Goal: Communication & Community: Connect with others

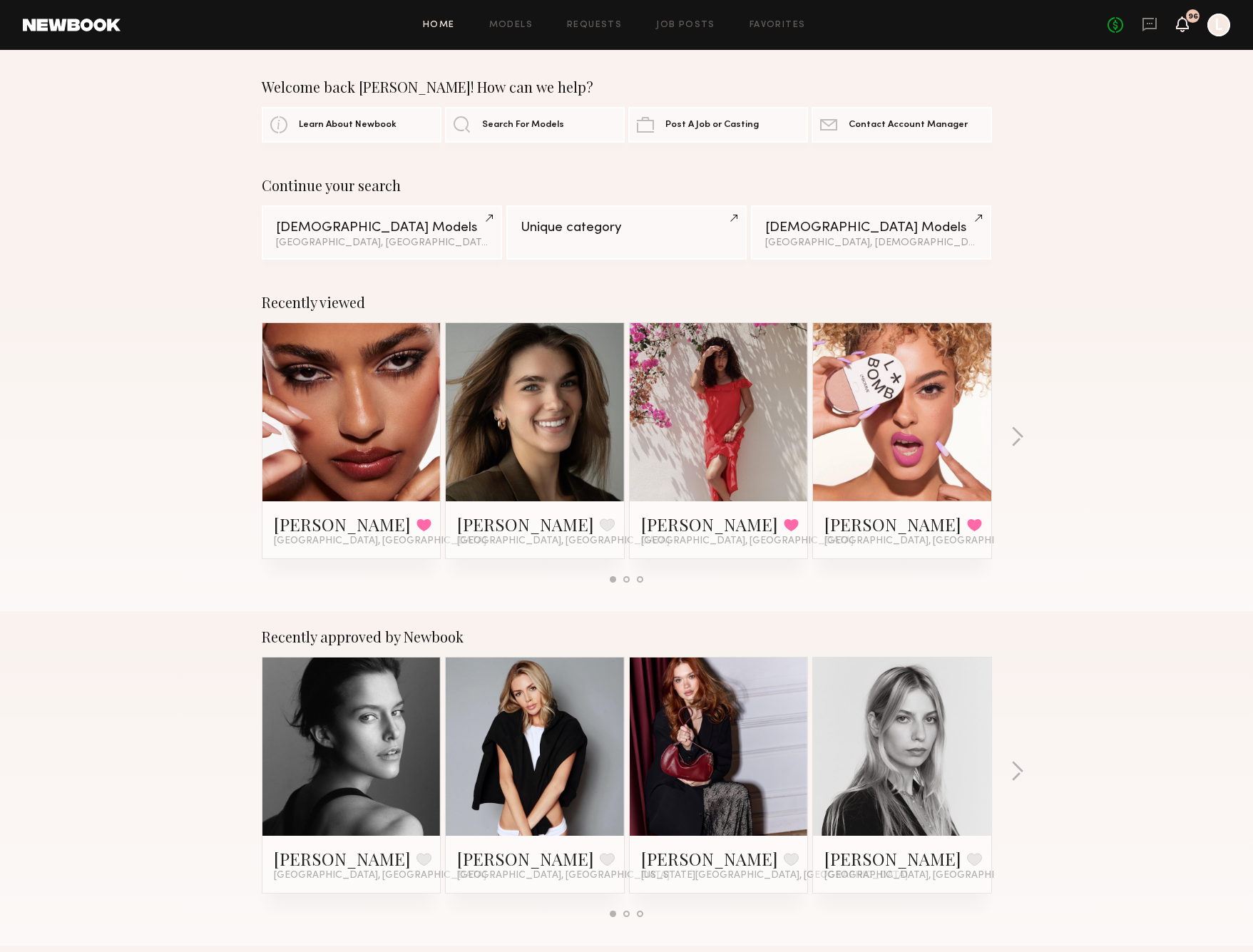
click at [1180, 20] on icon at bounding box center [1183, 24] width 12 height 10
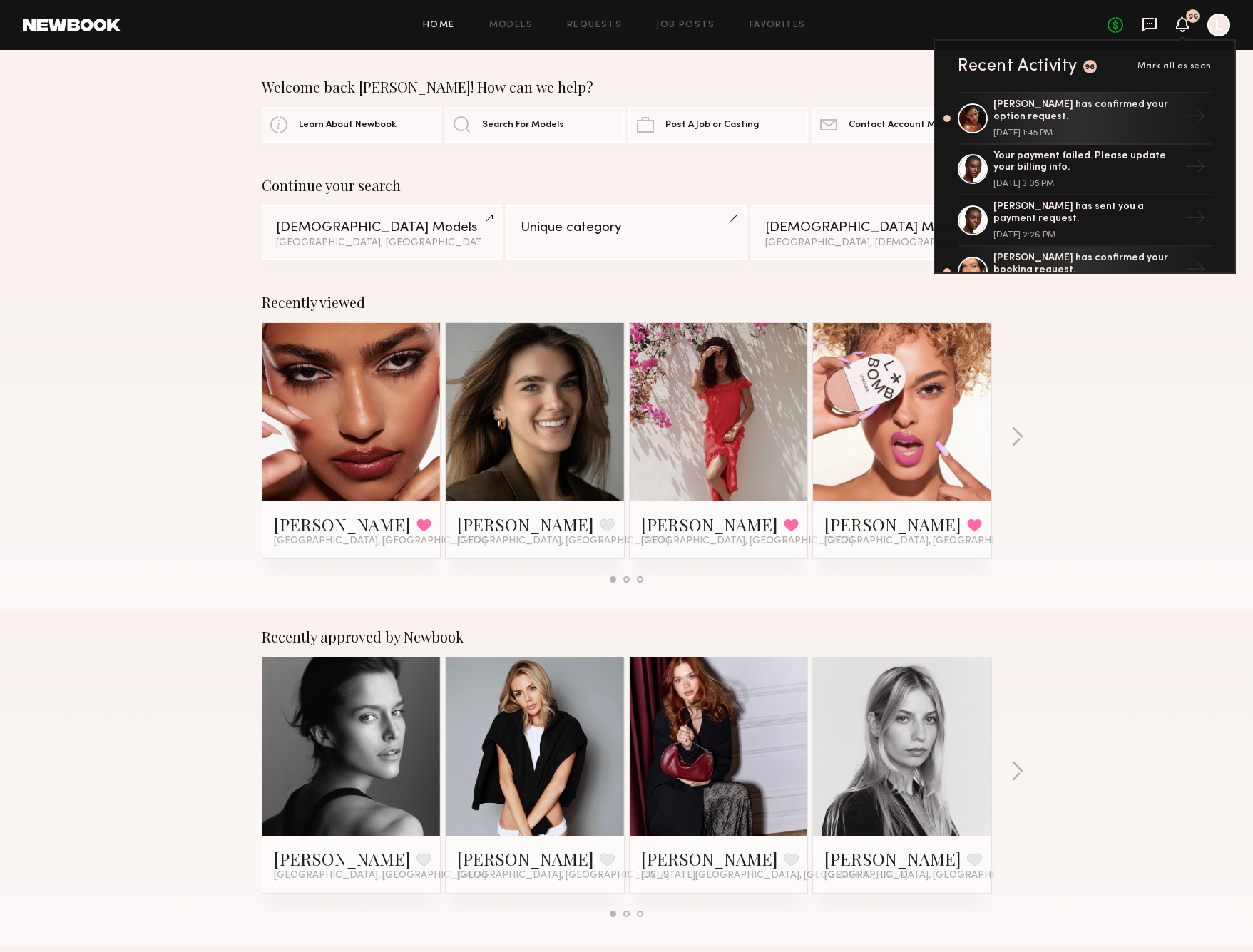
click at [1146, 23] on icon at bounding box center [1150, 25] width 16 height 16
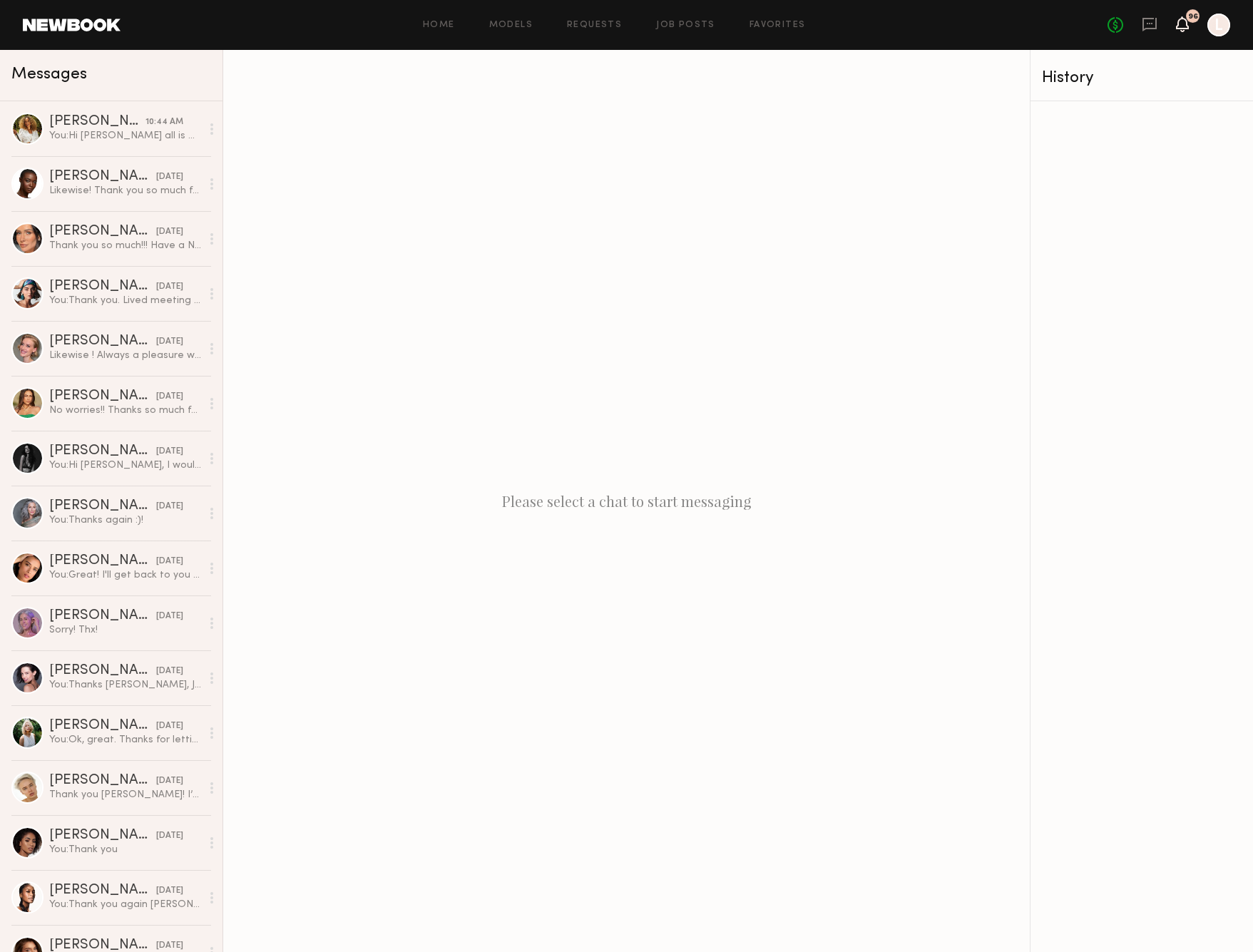
click at [1183, 24] on icon at bounding box center [1183, 24] width 12 height 10
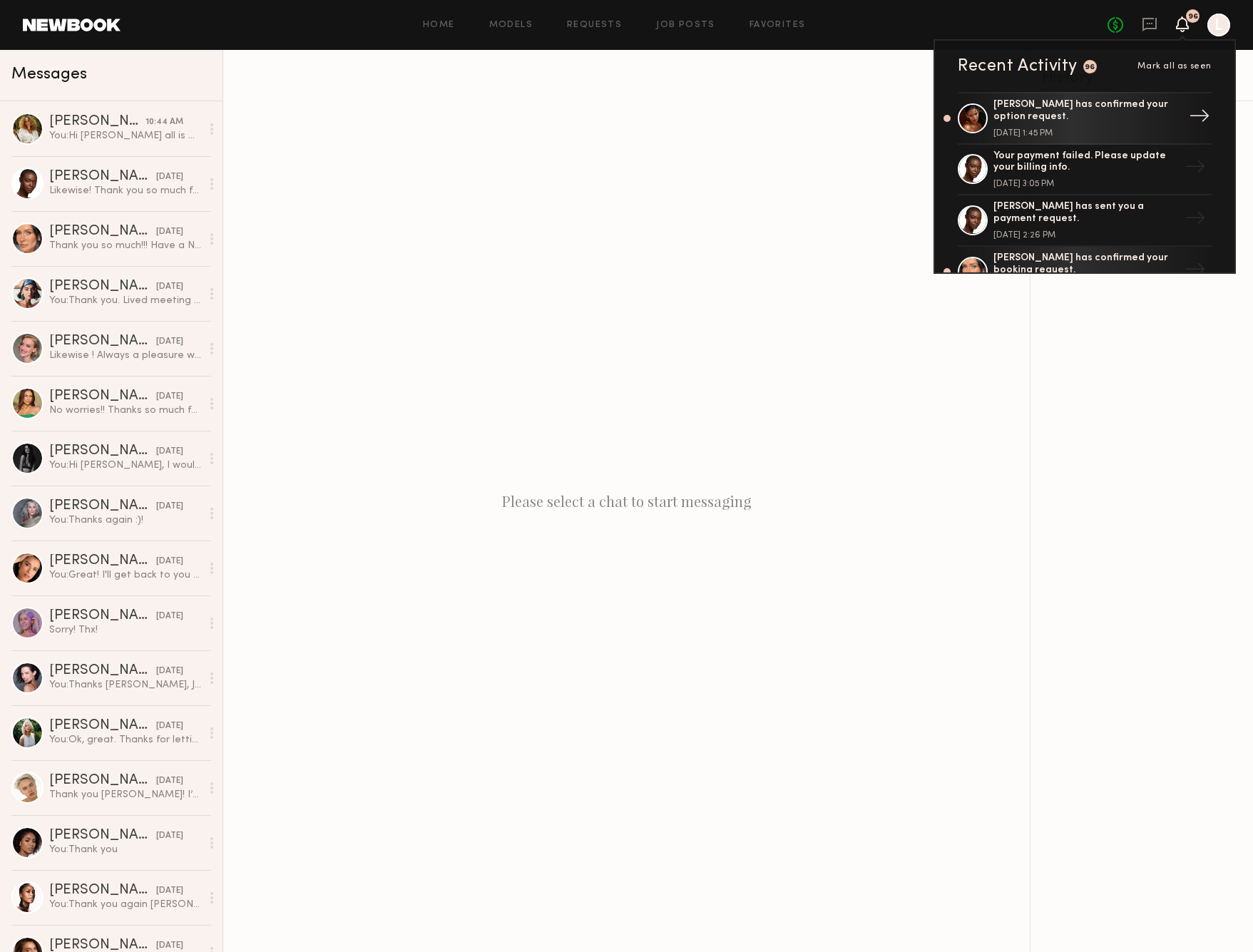
click at [1084, 103] on div "[PERSON_NAME] has confirmed your option request." at bounding box center [1086, 111] width 185 height 24
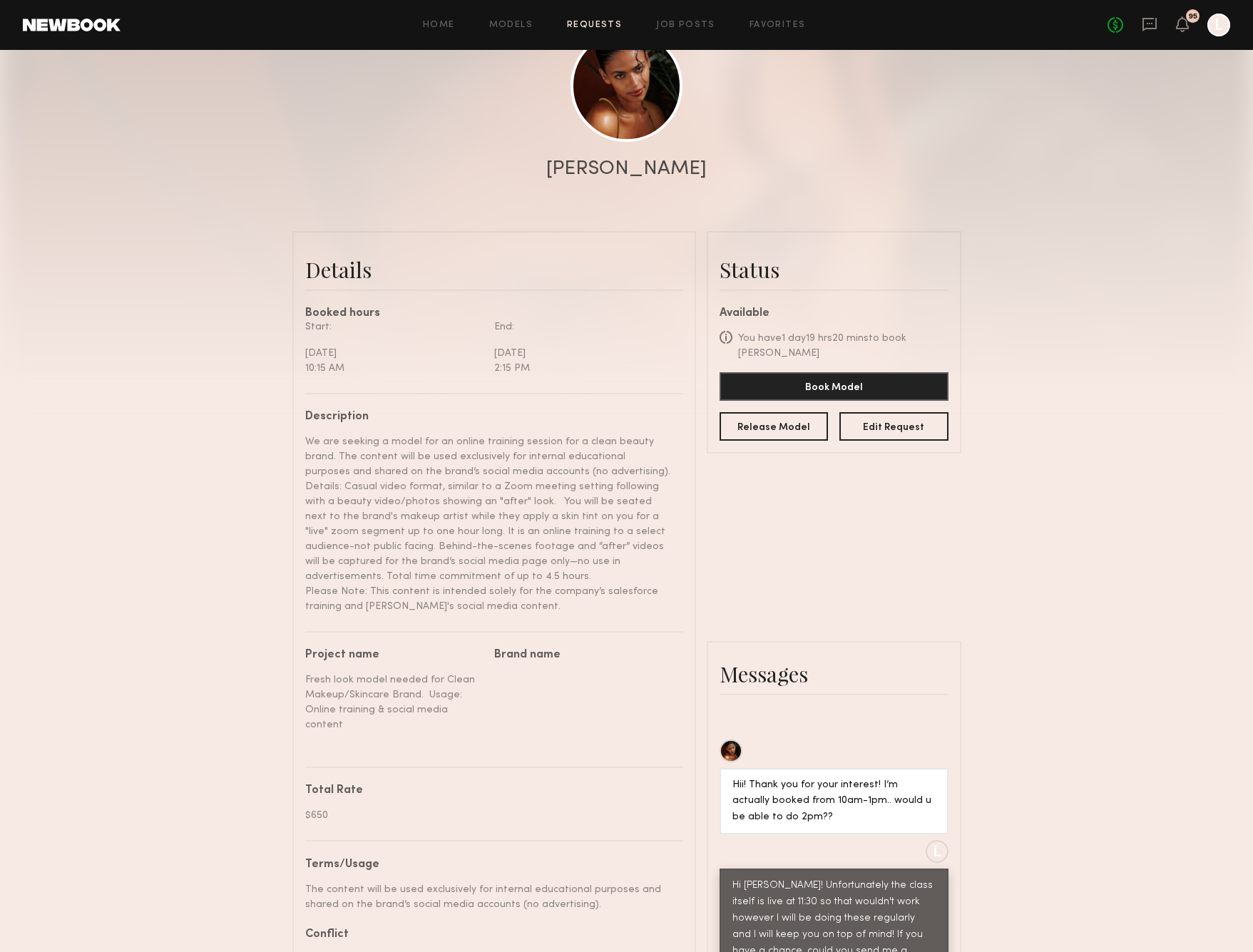
scroll to position [726, 0]
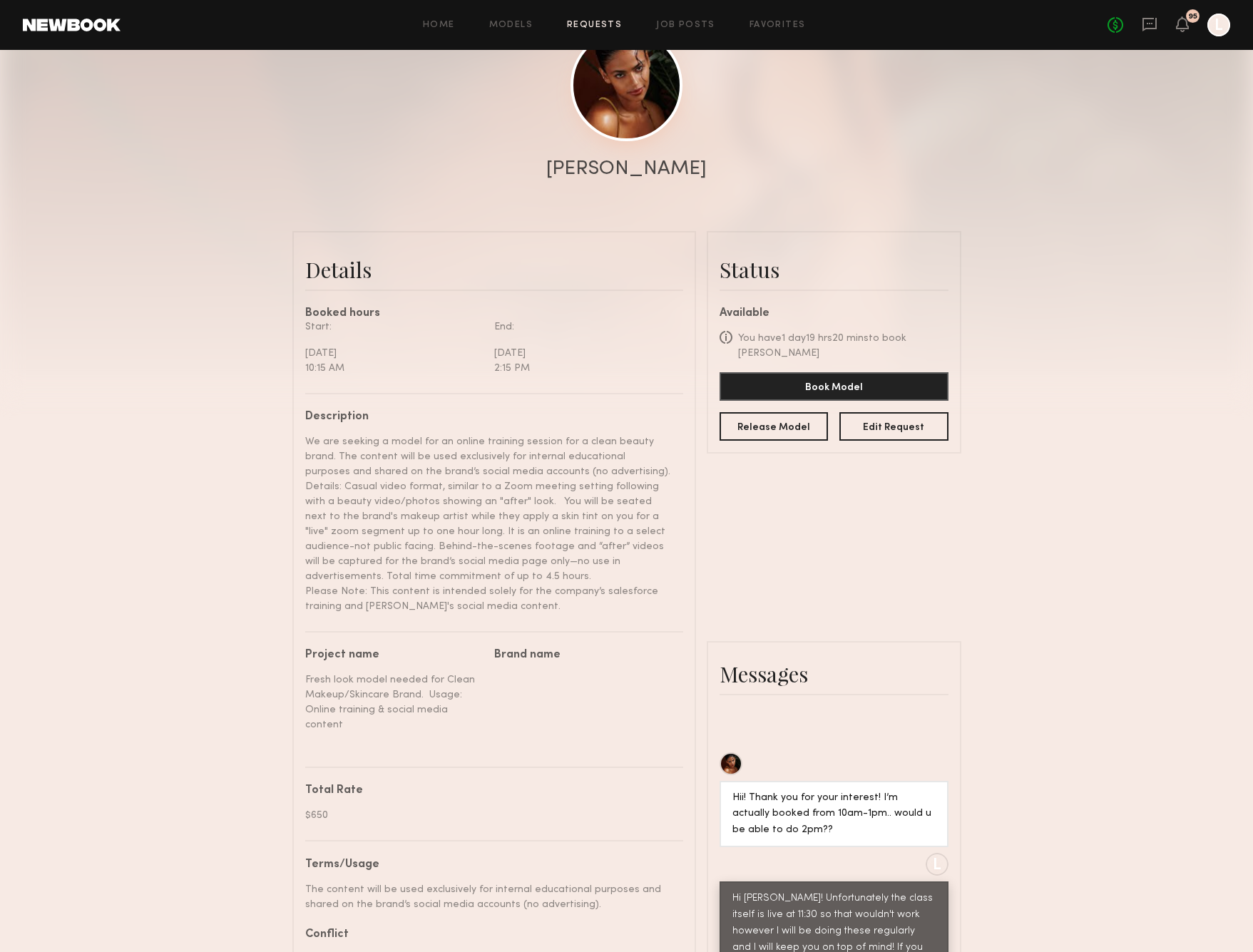
click at [634, 101] on link at bounding box center [626, 85] width 112 height 112
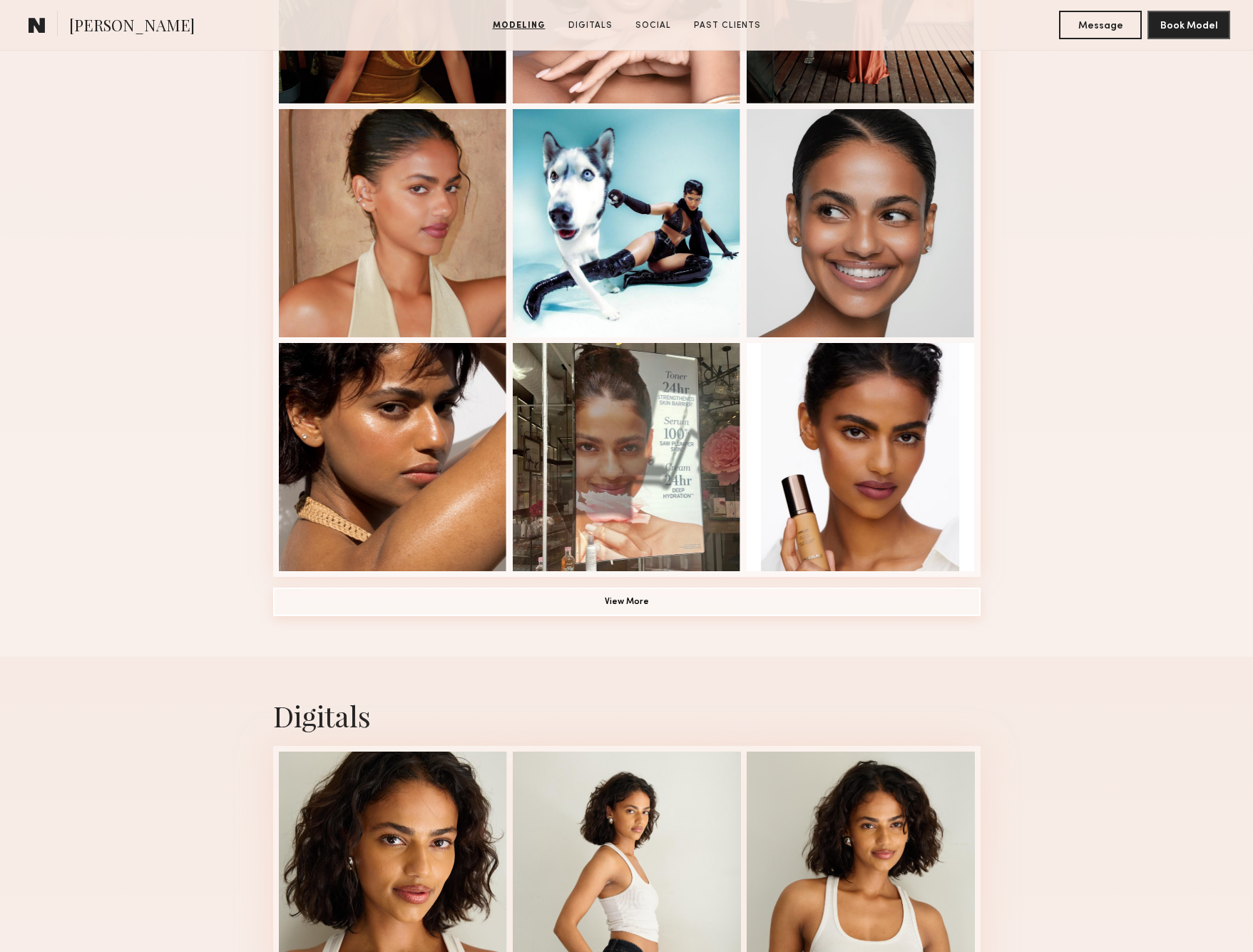
scroll to position [781, 0]
click at [602, 602] on button "View More" at bounding box center [626, 601] width 708 height 28
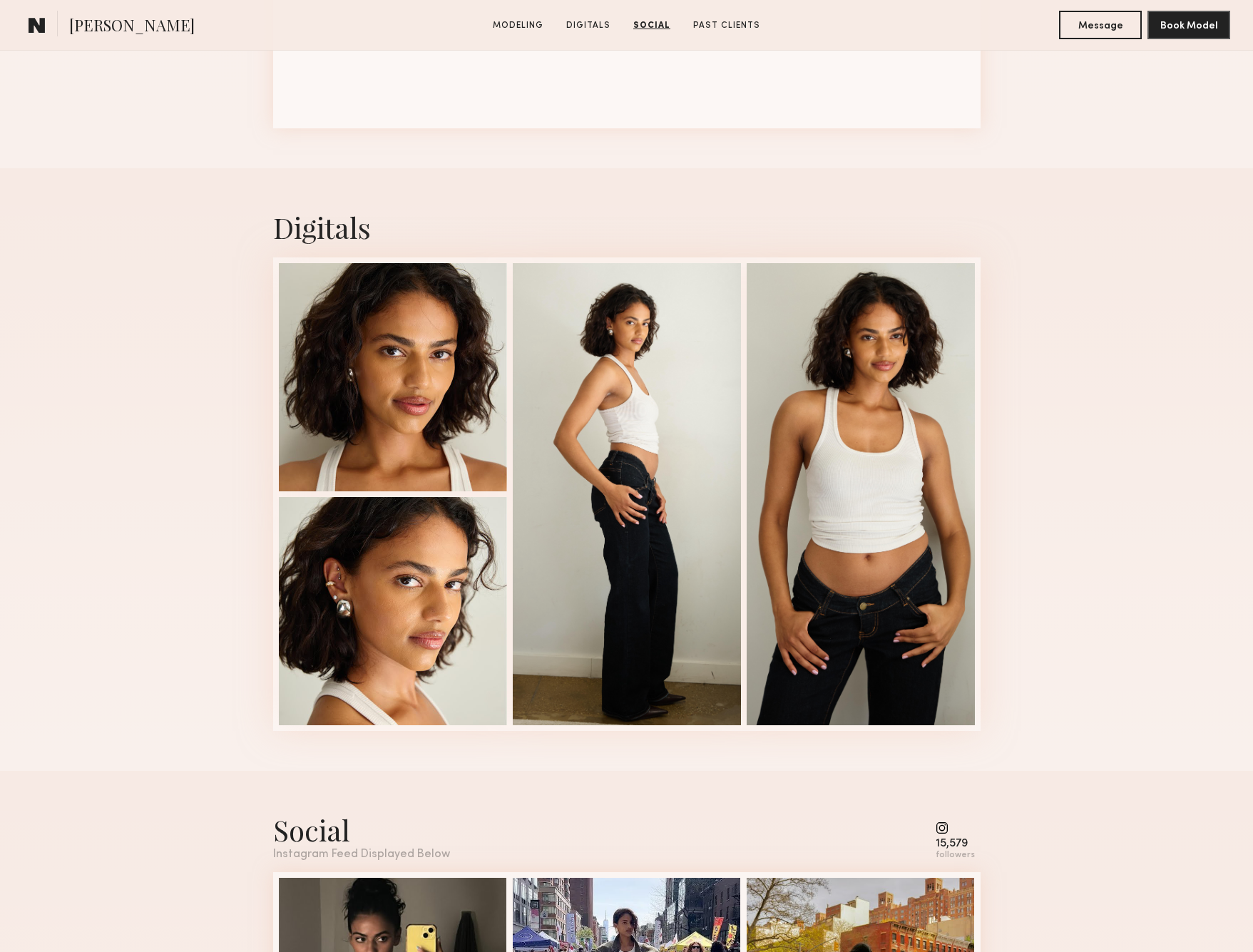
scroll to position [2162, 0]
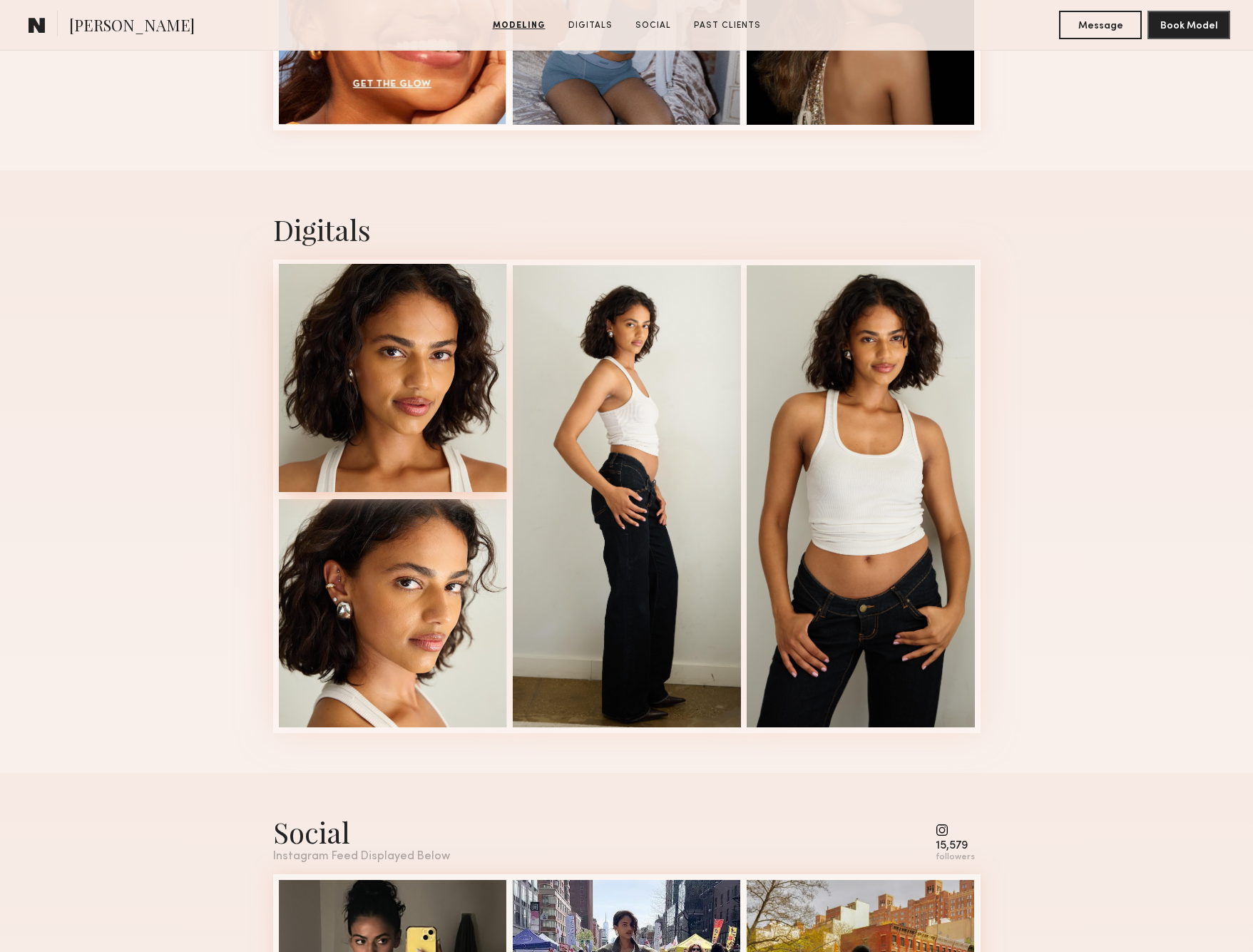
click at [370, 453] on div at bounding box center [393, 378] width 228 height 228
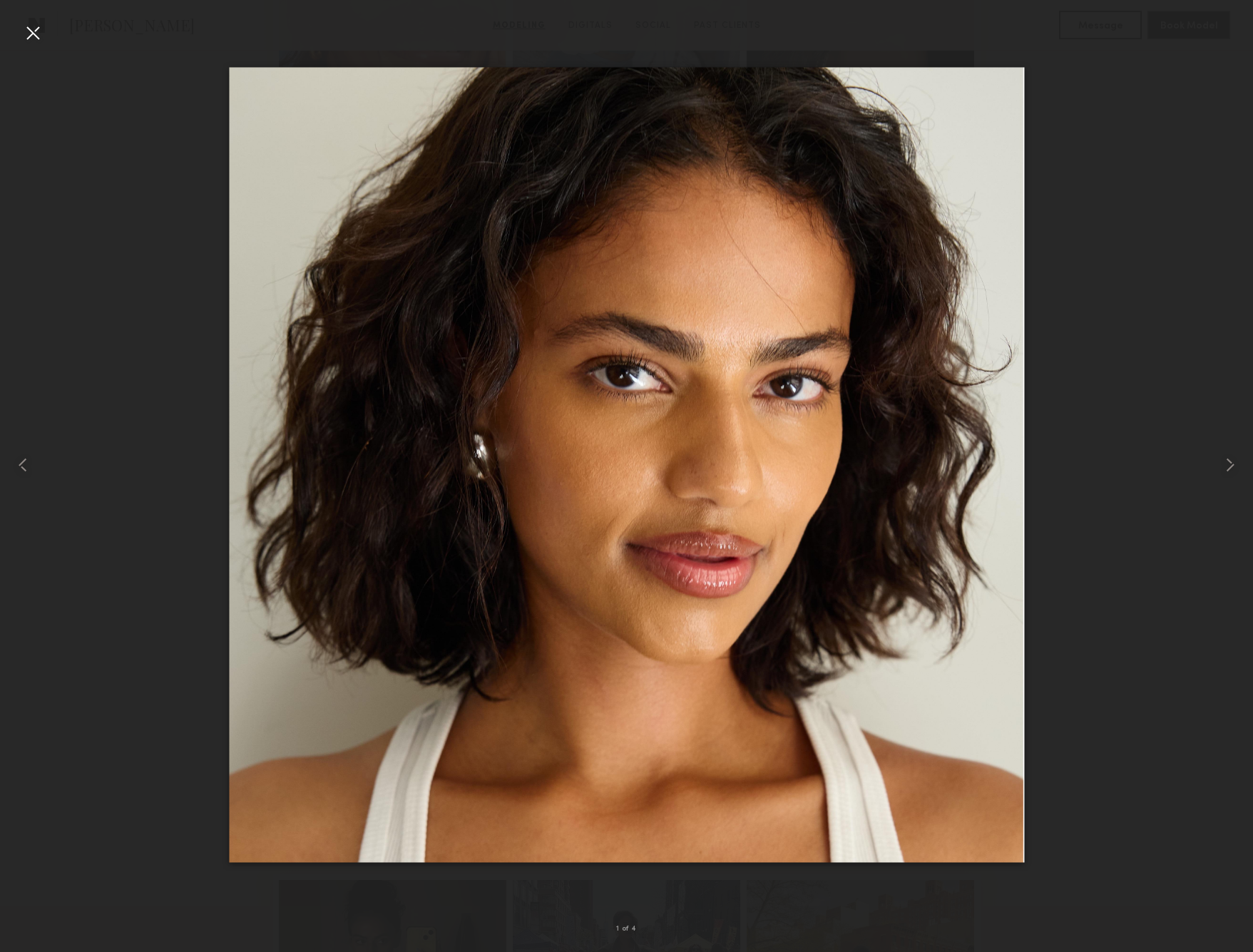
click at [34, 30] on div at bounding box center [32, 32] width 23 height 22
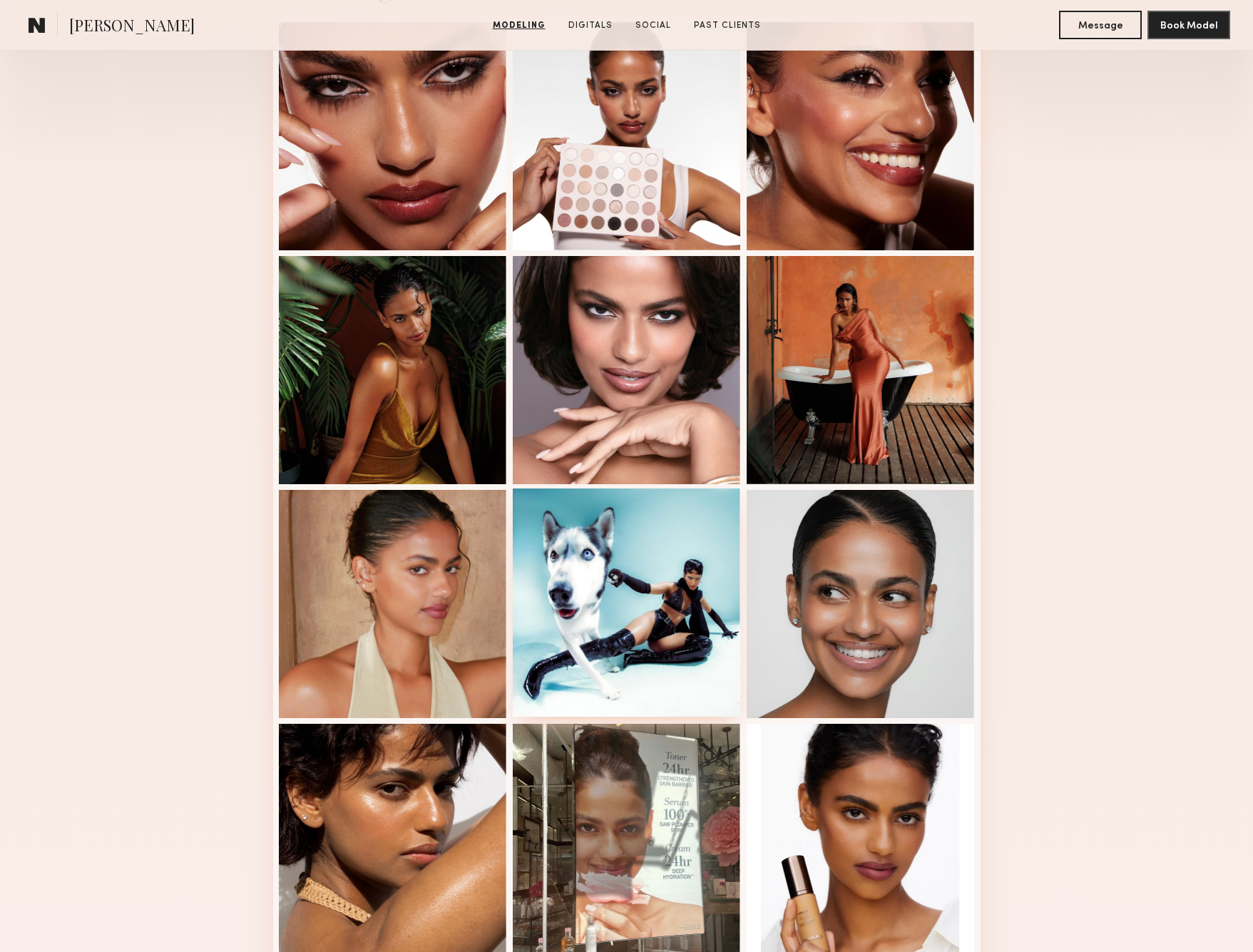
scroll to position [326, 0]
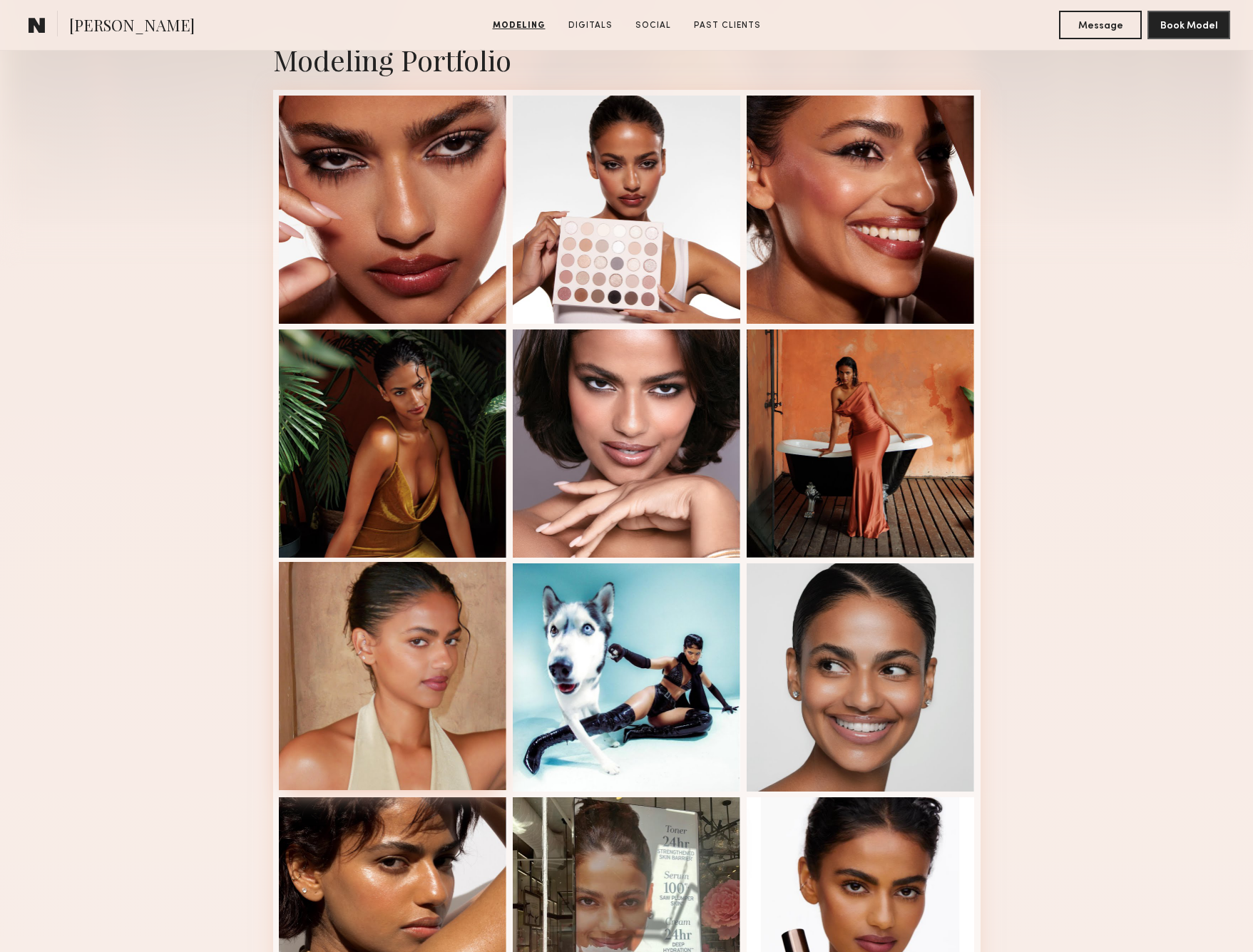
click at [435, 637] on div at bounding box center [393, 676] width 228 height 228
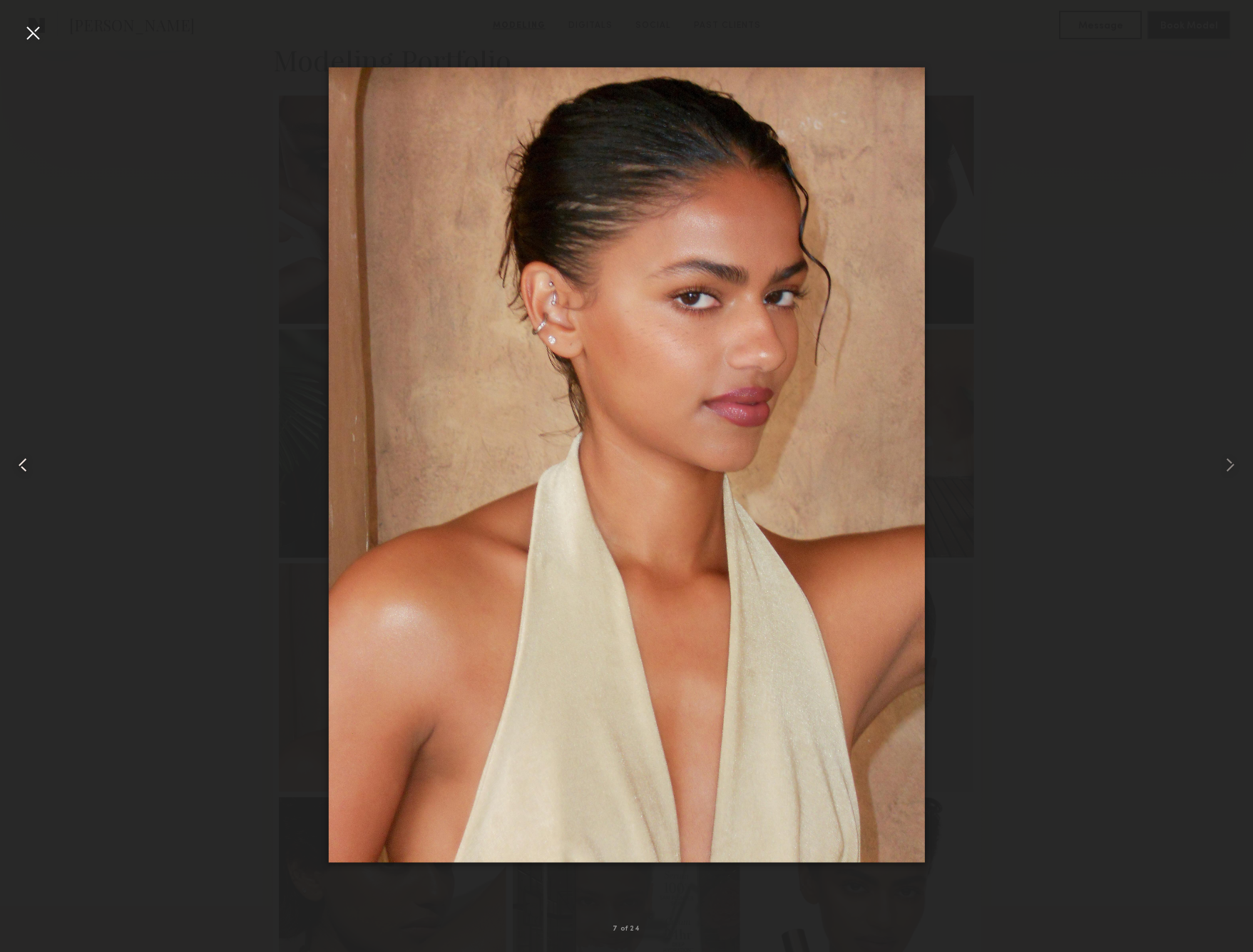
click at [28, 473] on common-icon at bounding box center [23, 464] width 23 height 22
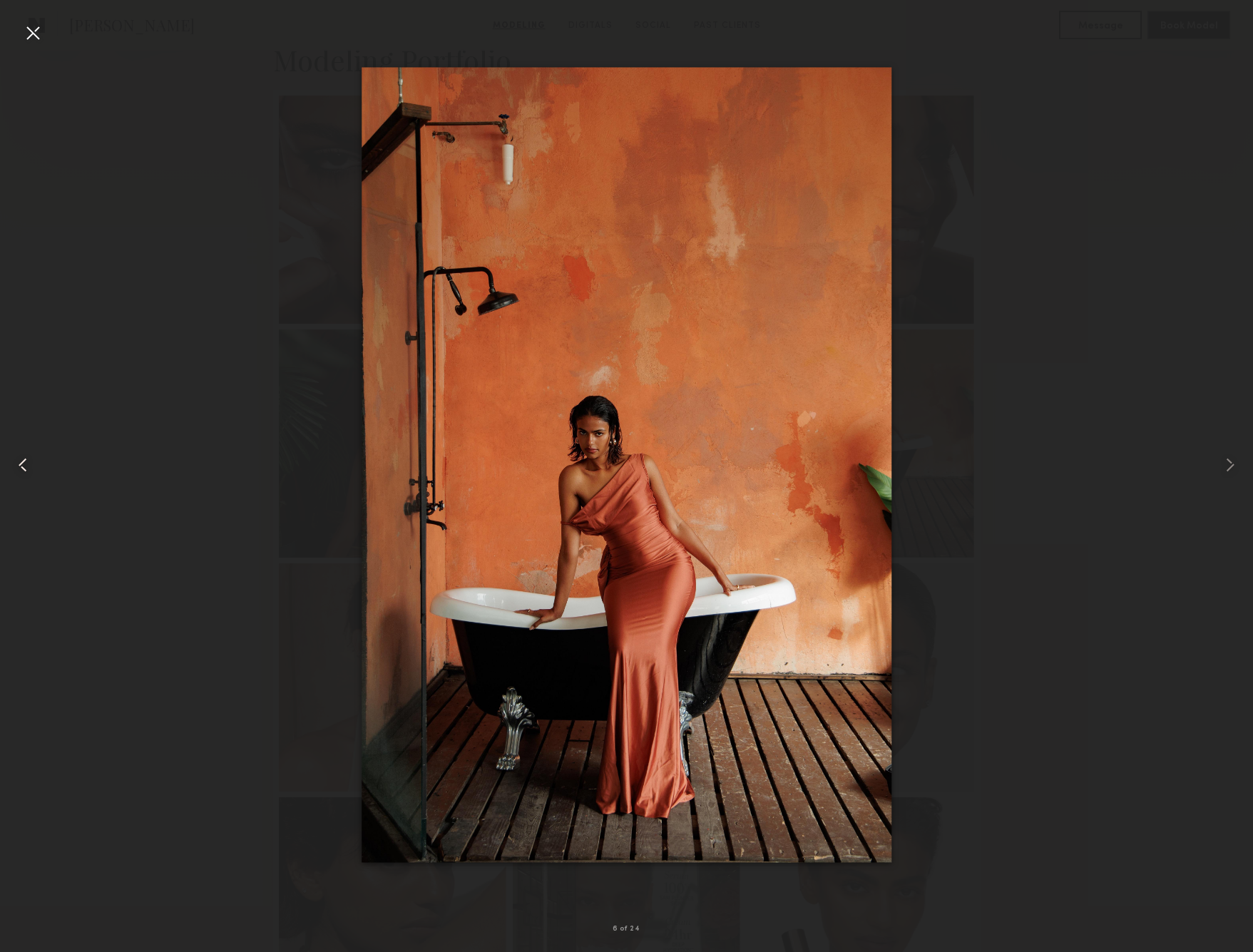
click at [28, 473] on common-icon at bounding box center [23, 464] width 23 height 22
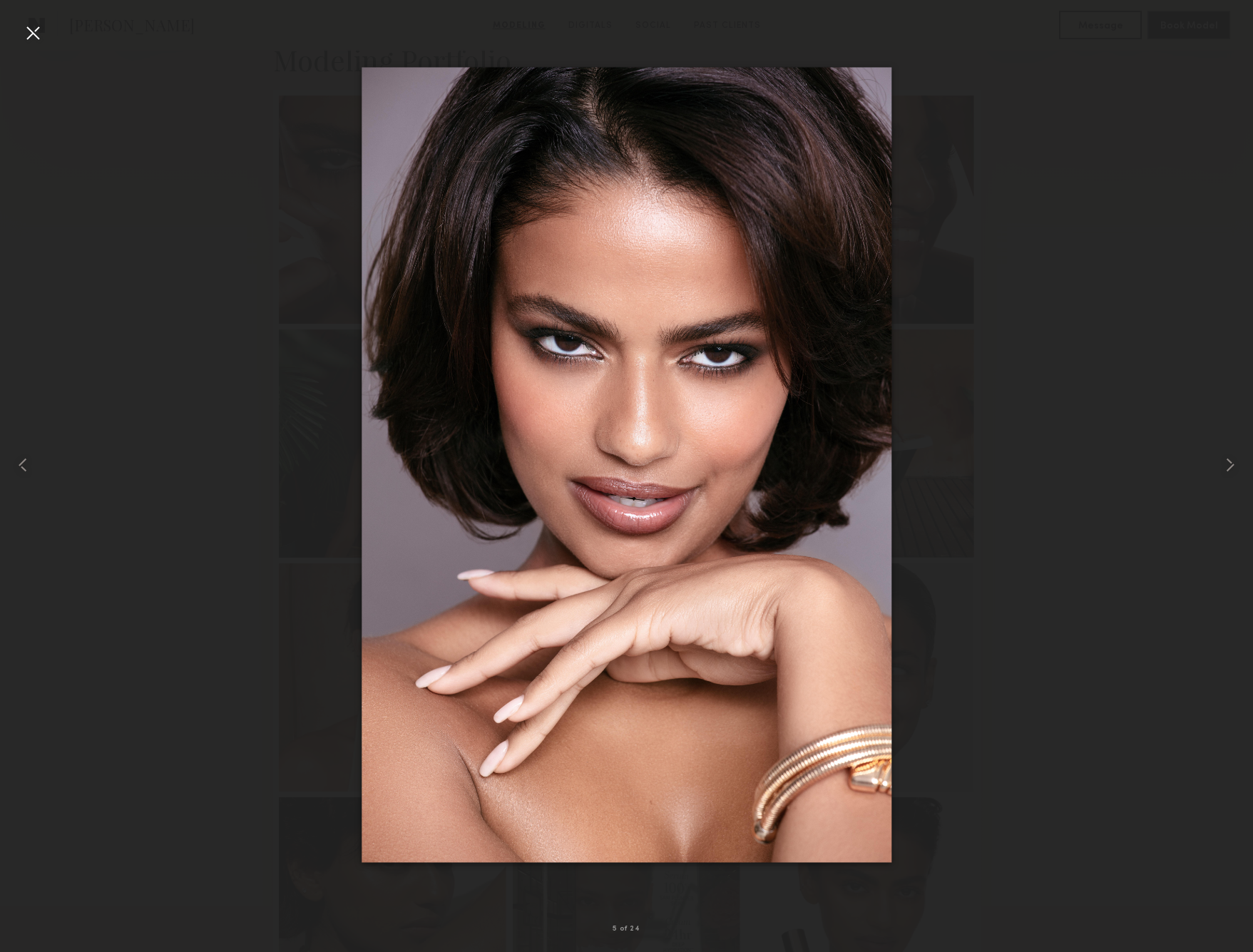
drag, startPoint x: 1085, startPoint y: 421, endPoint x: 568, endPoint y: 176, distance: 572.1
click at [1084, 421] on div at bounding box center [626, 464] width 1253 height 883
click at [35, 35] on div at bounding box center [32, 32] width 23 height 22
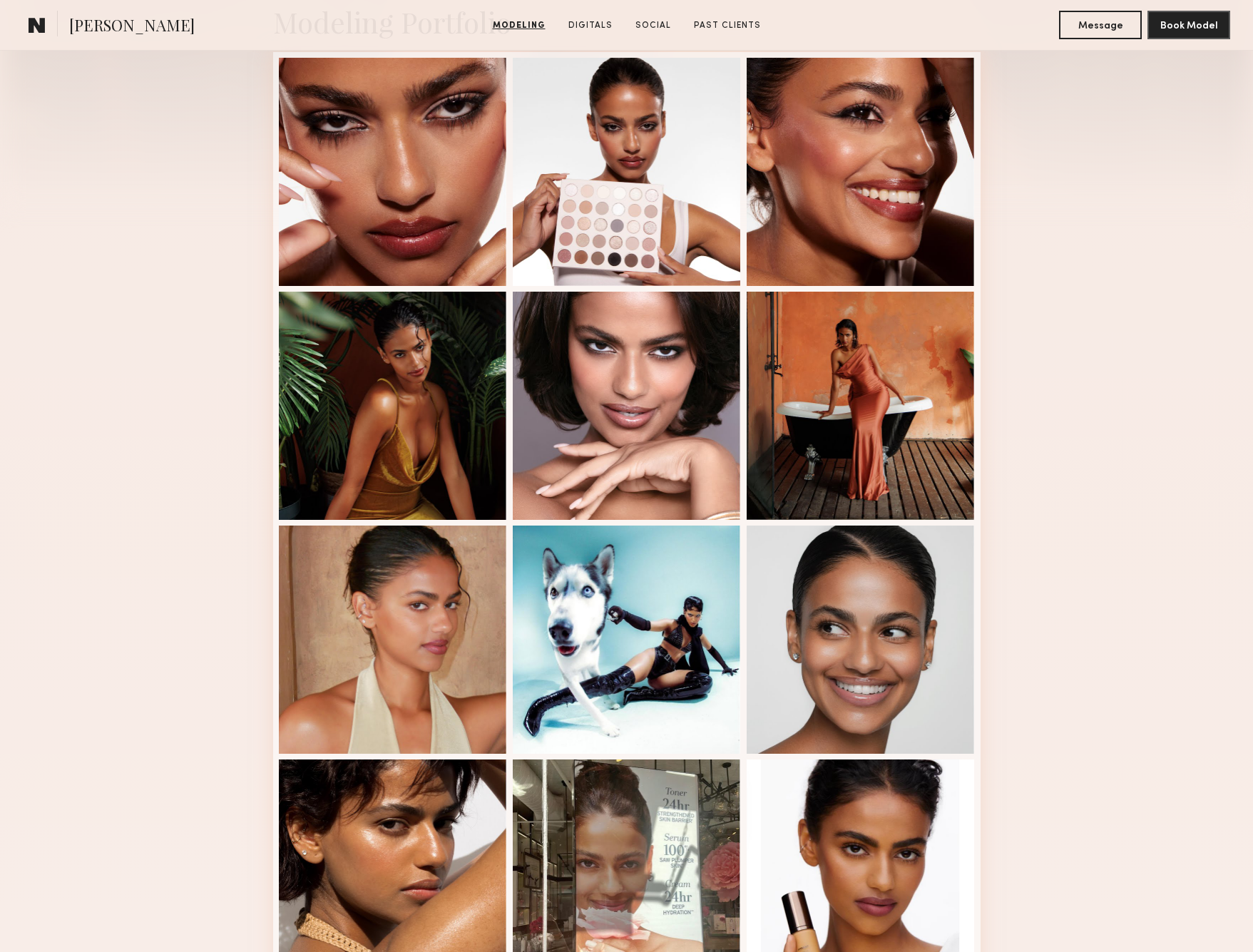
scroll to position [374, 0]
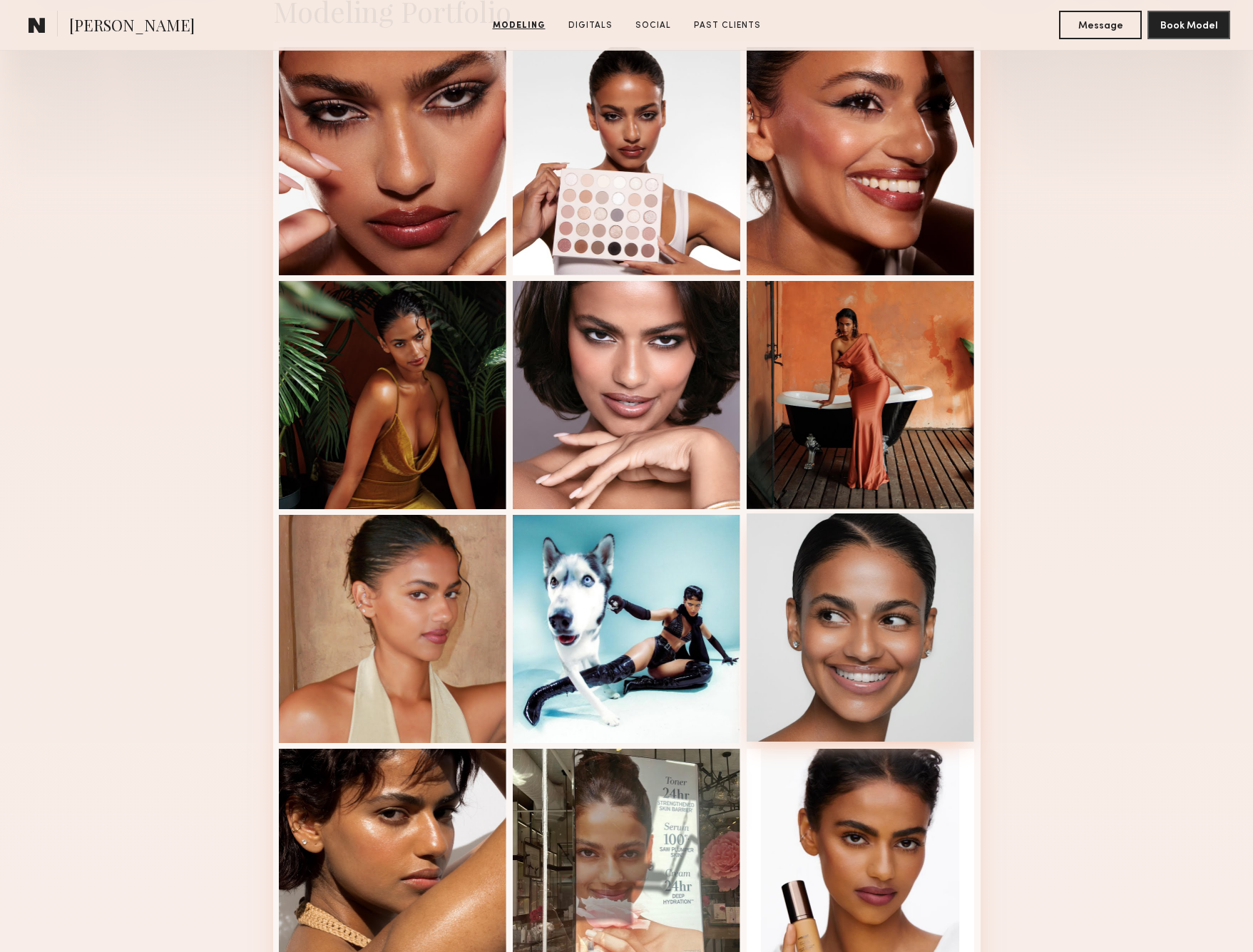
click at [925, 654] on div at bounding box center [861, 627] width 228 height 228
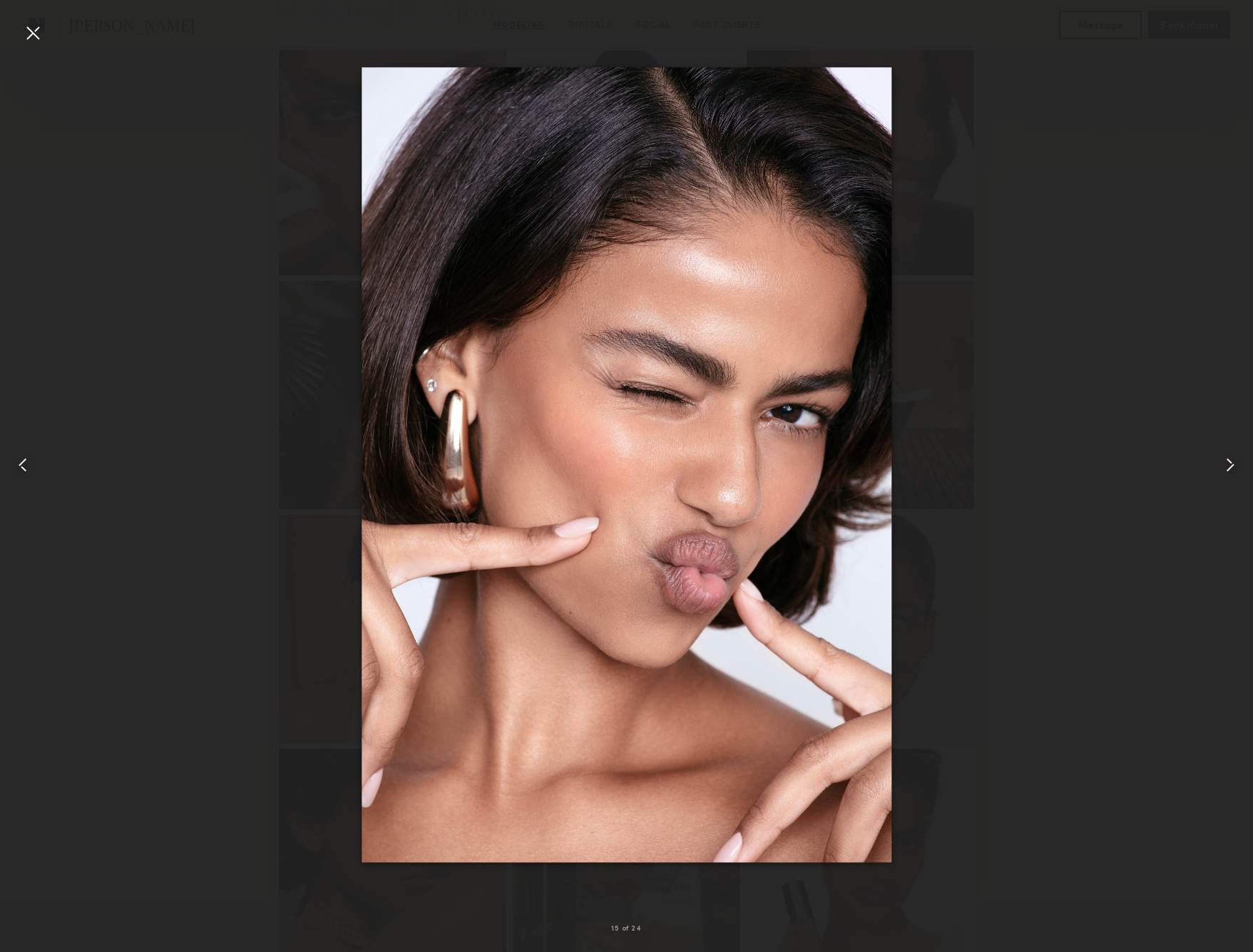
click at [931, 657] on div at bounding box center [626, 464] width 1253 height 883
click at [22, 36] on div at bounding box center [32, 32] width 23 height 22
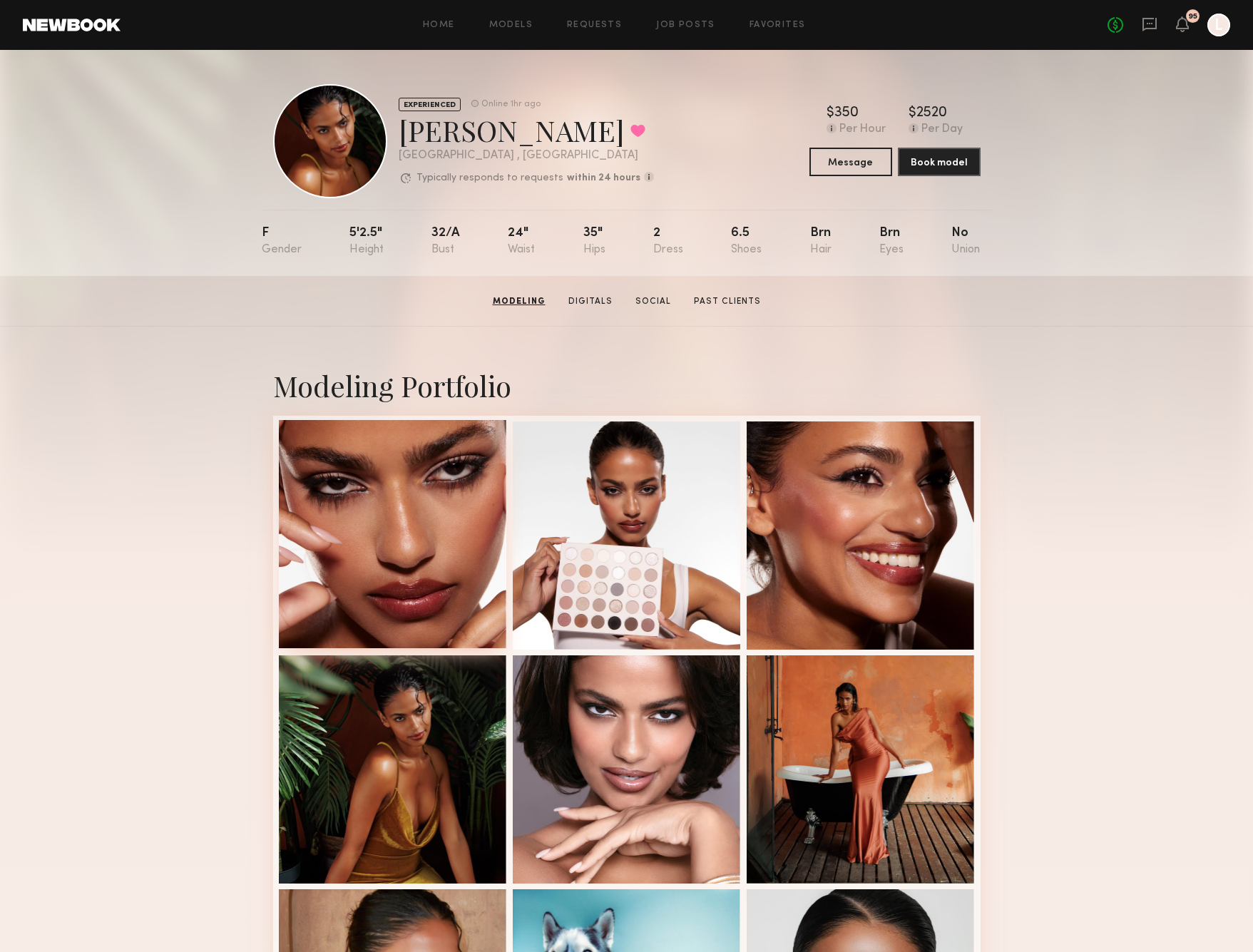
scroll to position [0, 0]
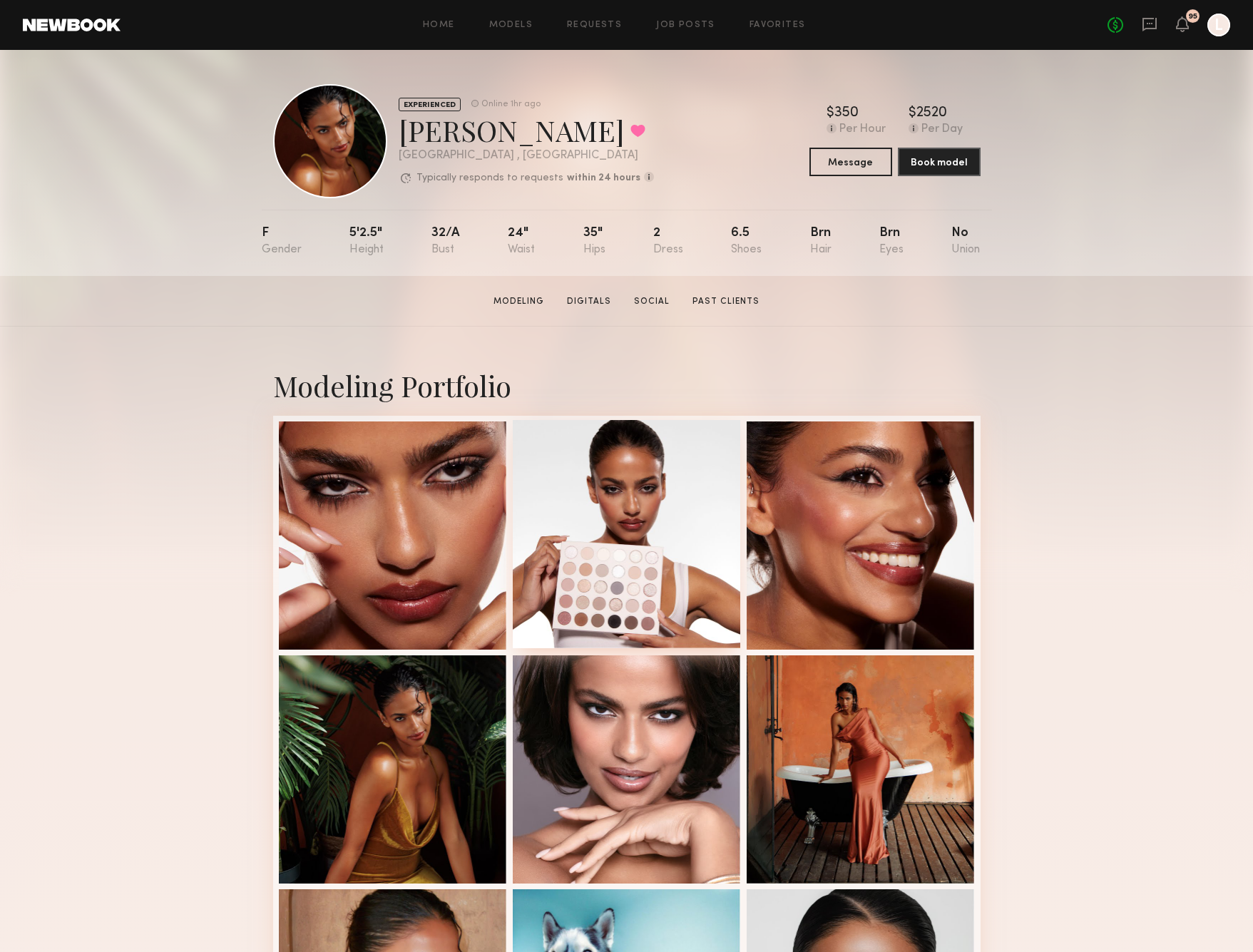
click at [638, 451] on div at bounding box center [626, 534] width 228 height 228
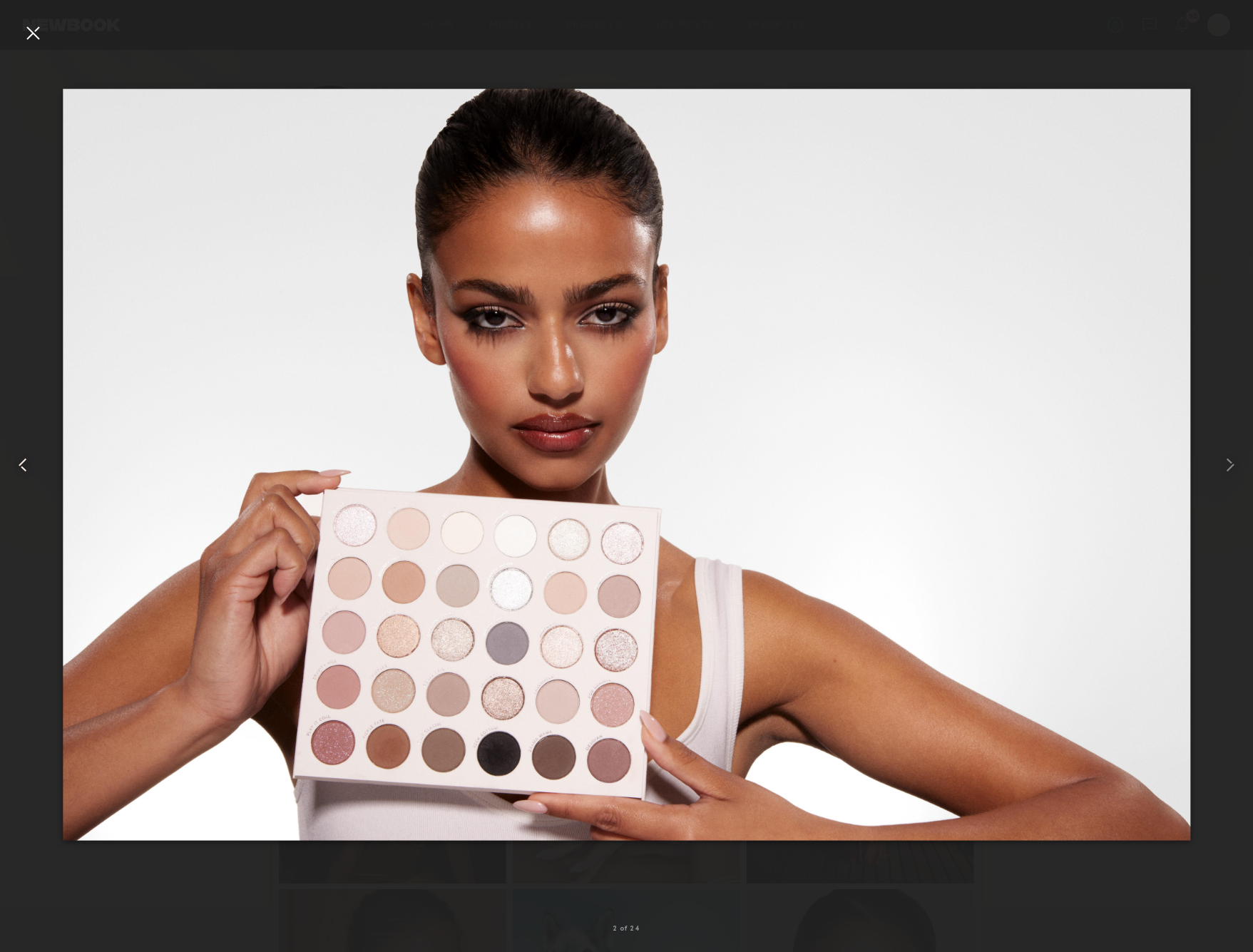
drag, startPoint x: 30, startPoint y: 35, endPoint x: 41, endPoint y: 32, distance: 11.4
click at [32, 34] on div at bounding box center [32, 32] width 23 height 22
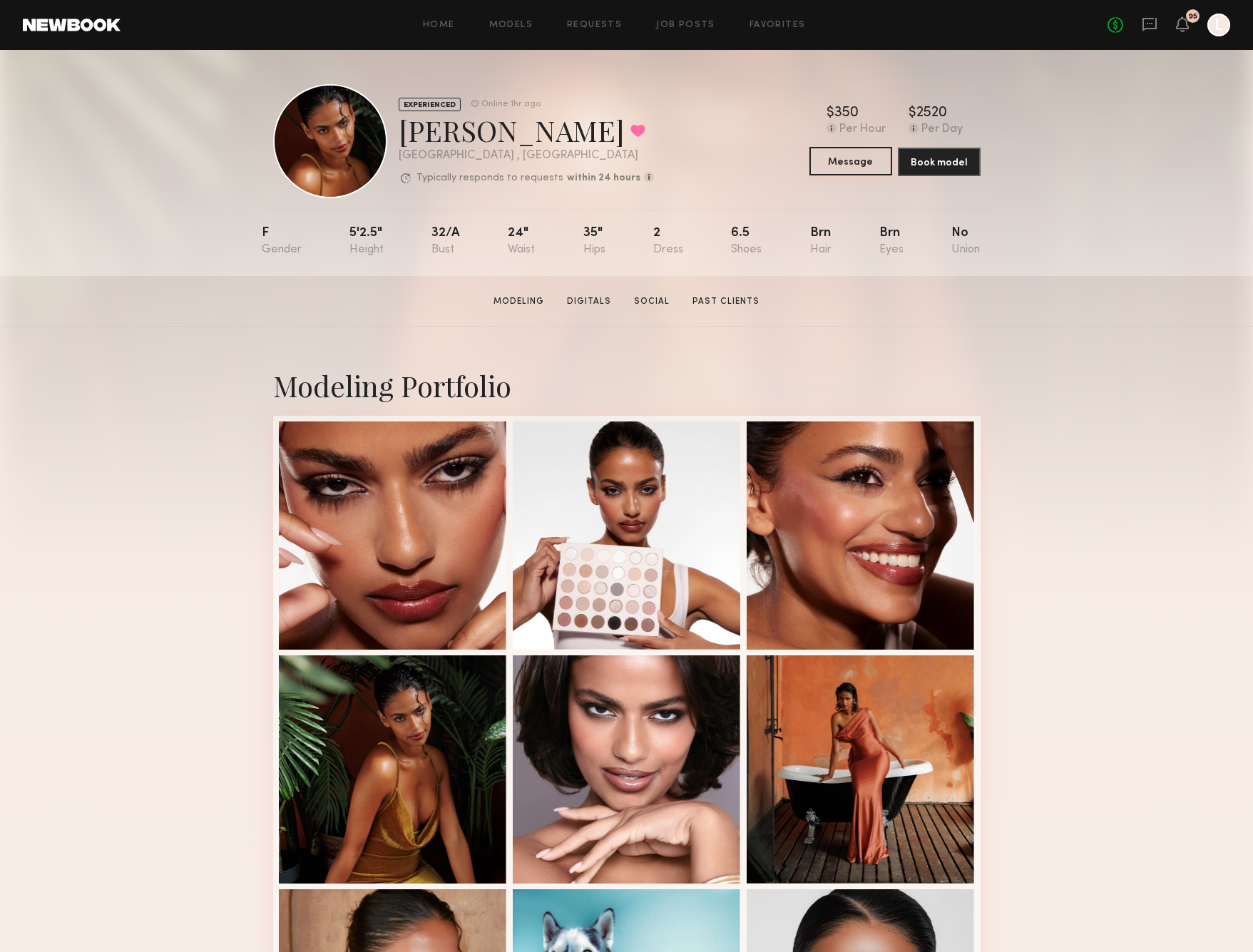
click at [859, 169] on button "Message" at bounding box center [851, 160] width 83 height 28
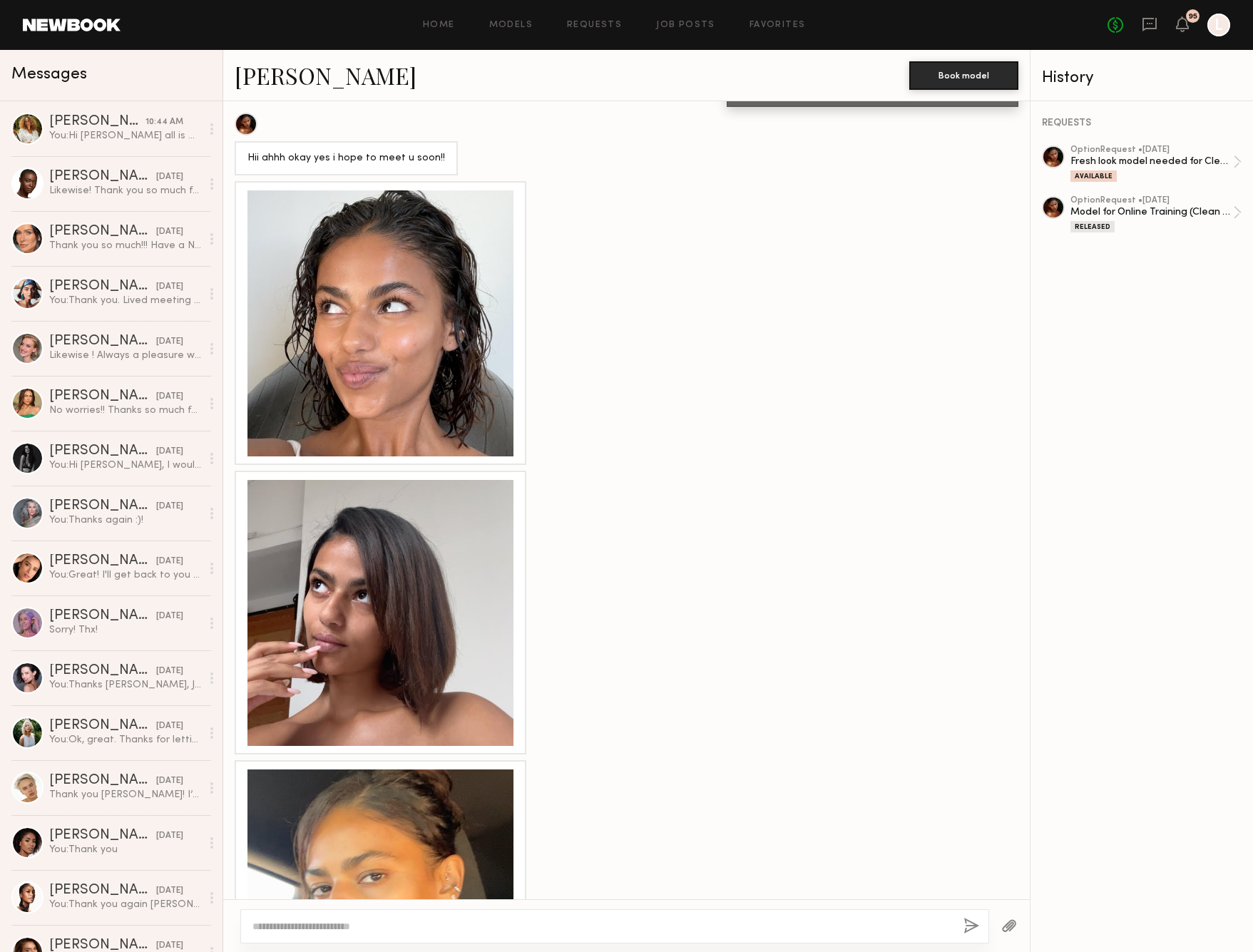
scroll to position [746, 0]
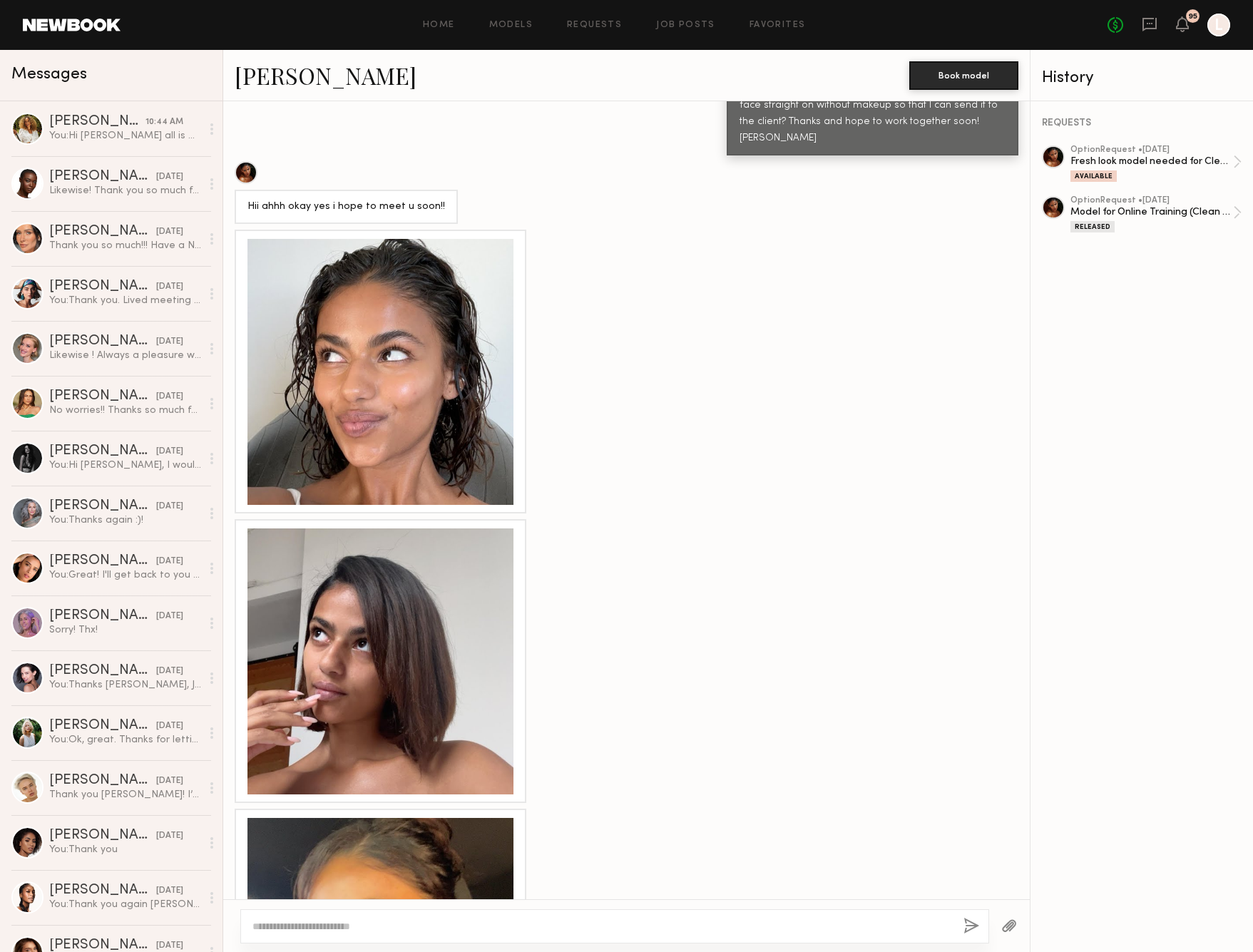
click at [408, 342] on div at bounding box center [380, 372] width 266 height 266
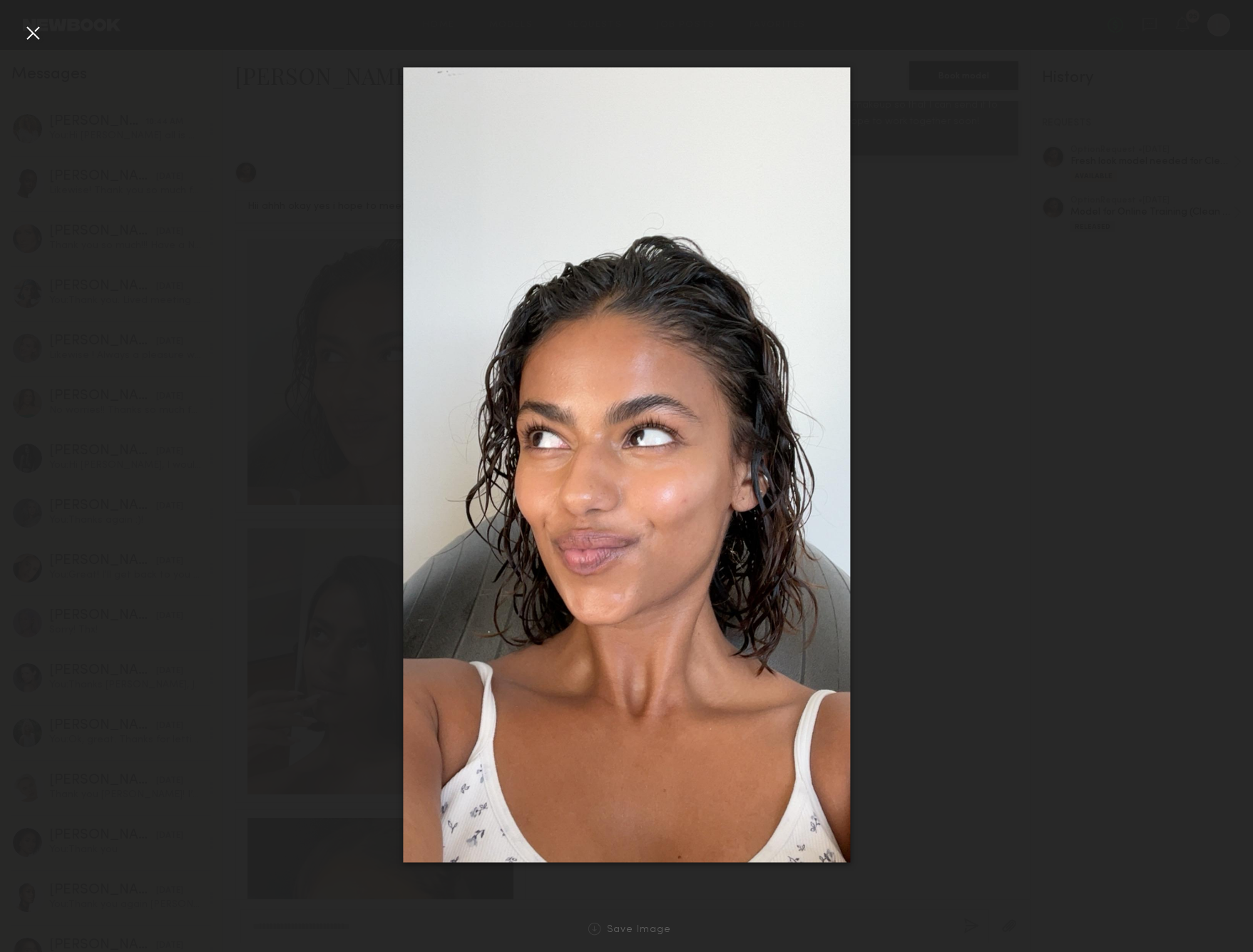
click at [25, 35] on div at bounding box center [32, 32] width 23 height 22
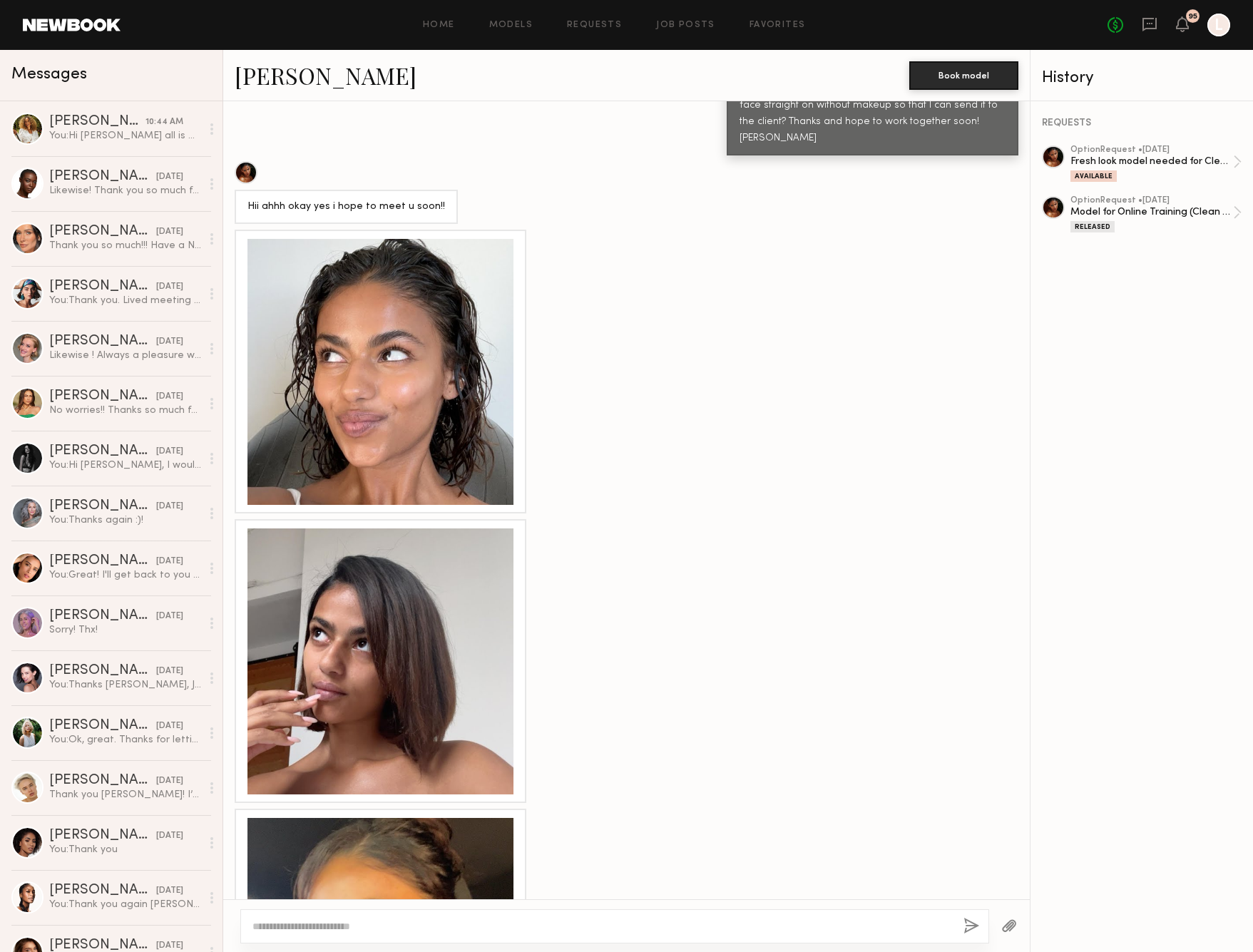
click at [347, 542] on div at bounding box center [380, 661] width 266 height 266
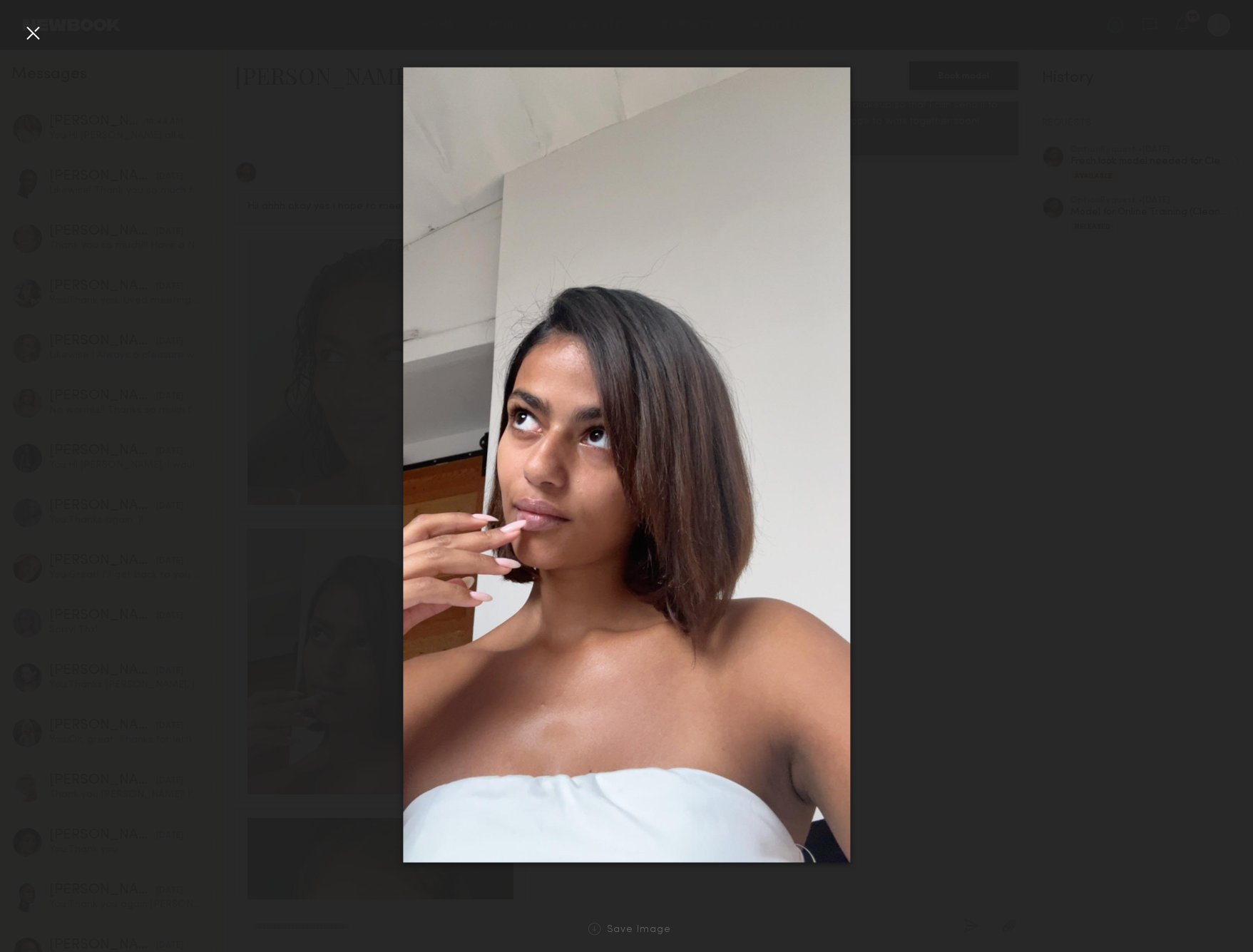
click at [32, 29] on div at bounding box center [32, 32] width 23 height 22
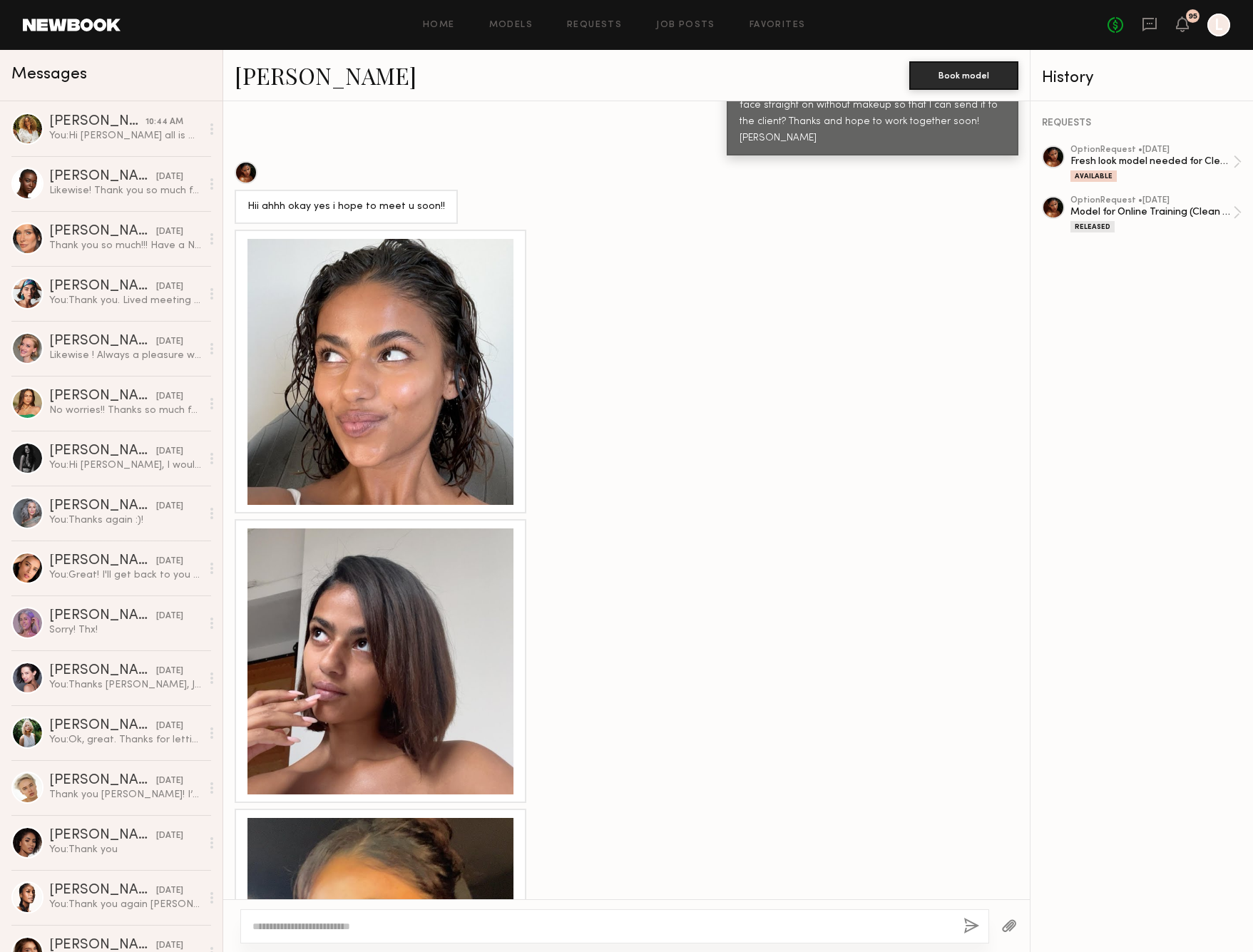
click at [428, 826] on div at bounding box center [380, 951] width 266 height 266
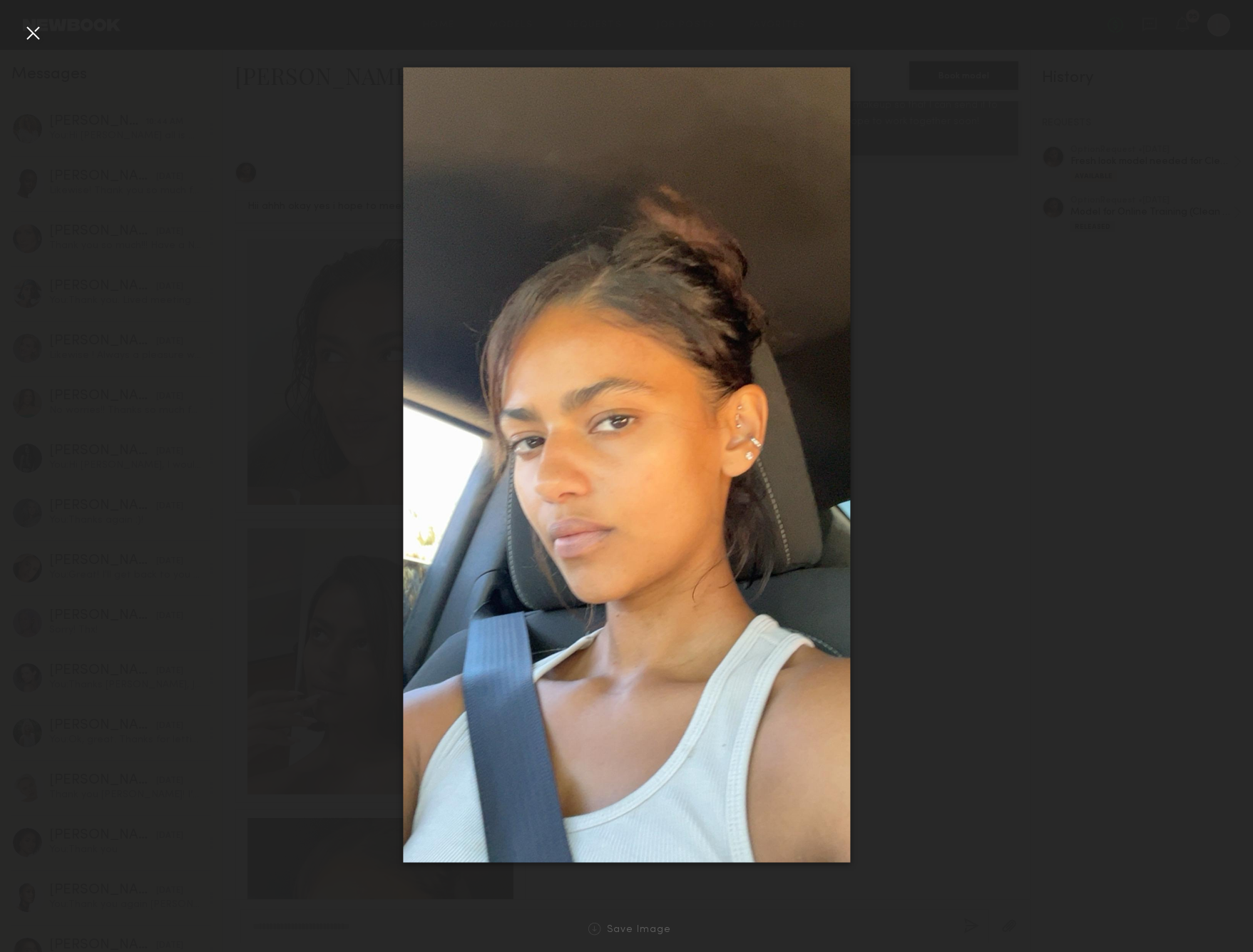
click at [30, 28] on div at bounding box center [32, 32] width 23 height 22
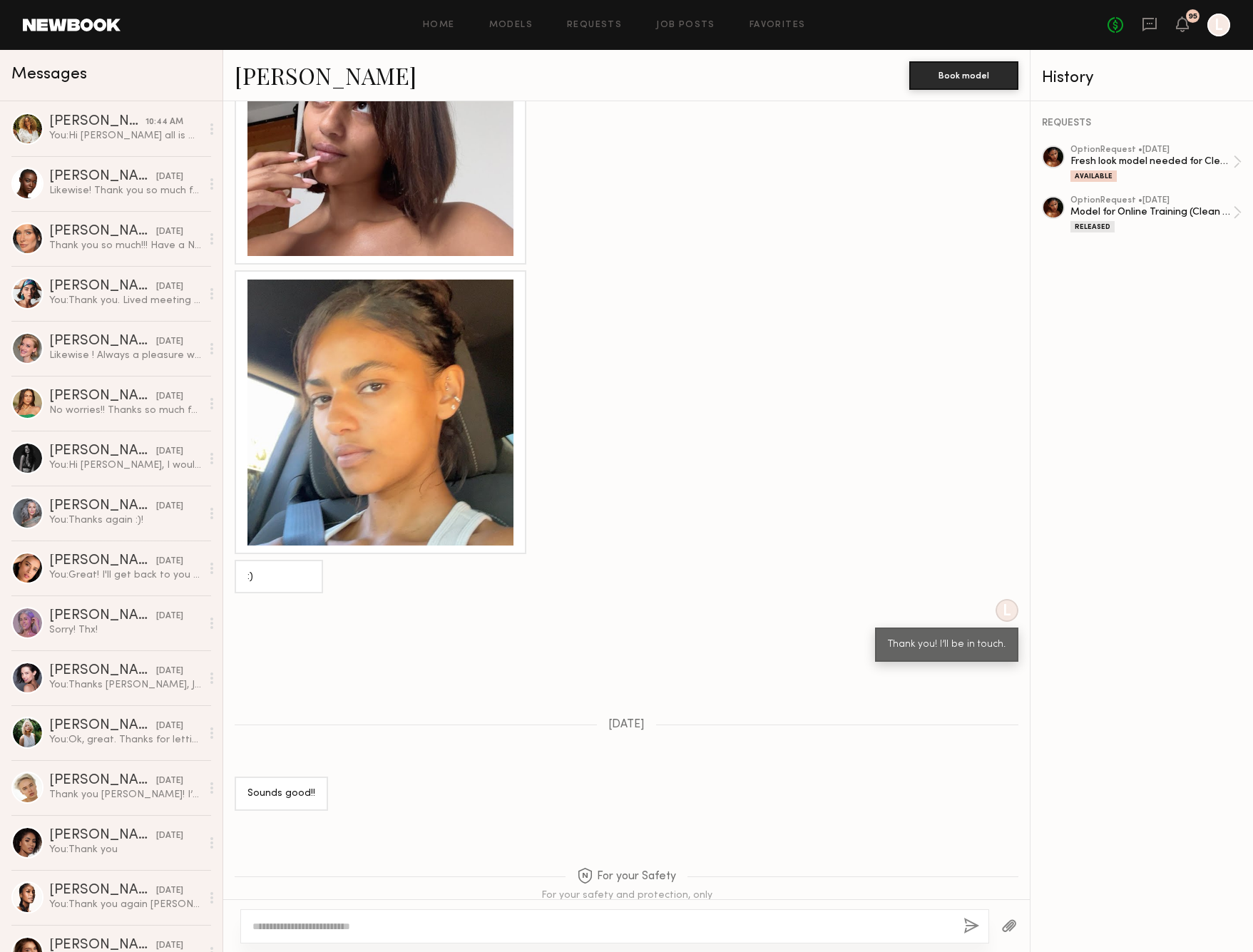
scroll to position [1283, 0]
click at [348, 919] on textarea at bounding box center [603, 926] width 700 height 15
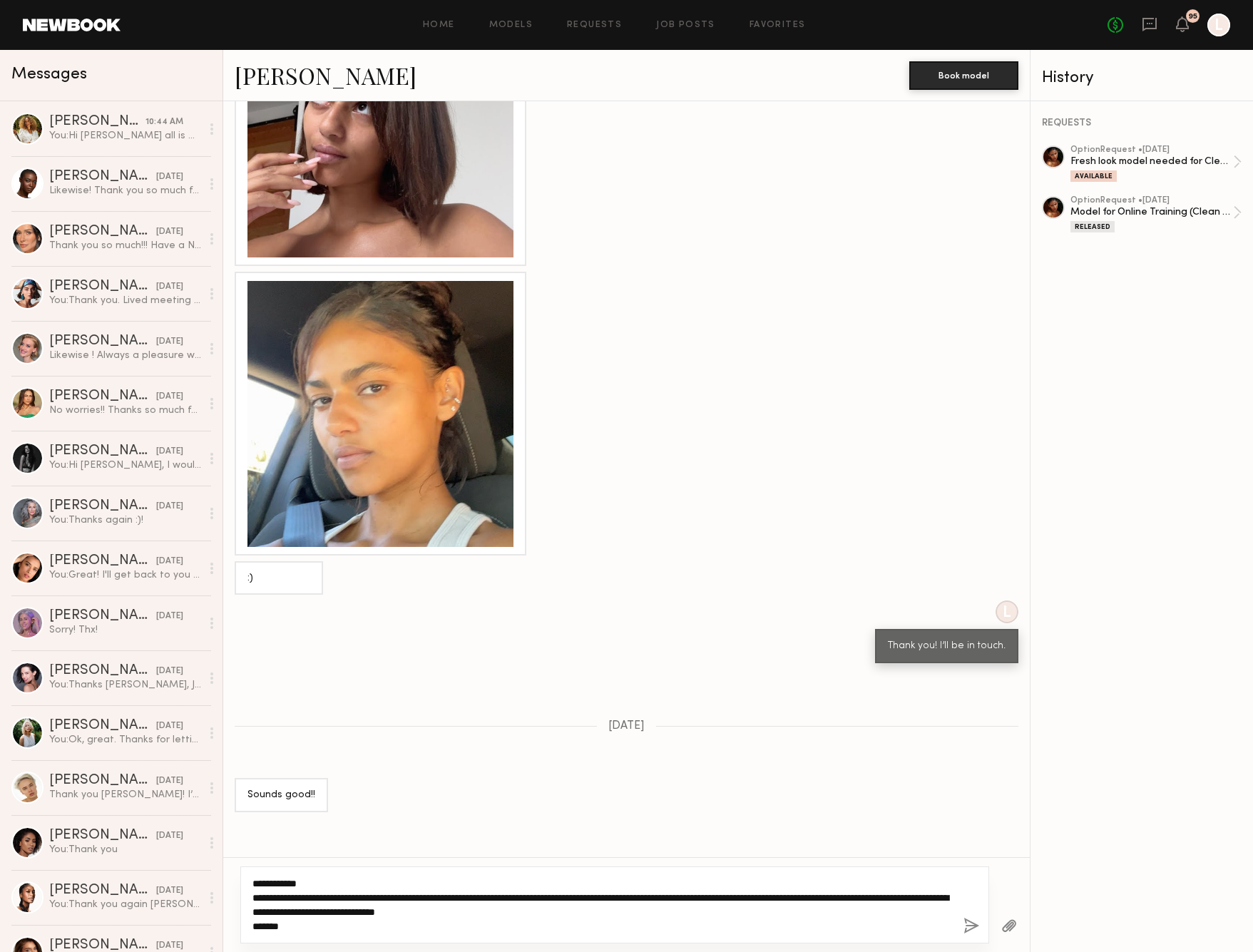
type textarea "**********"
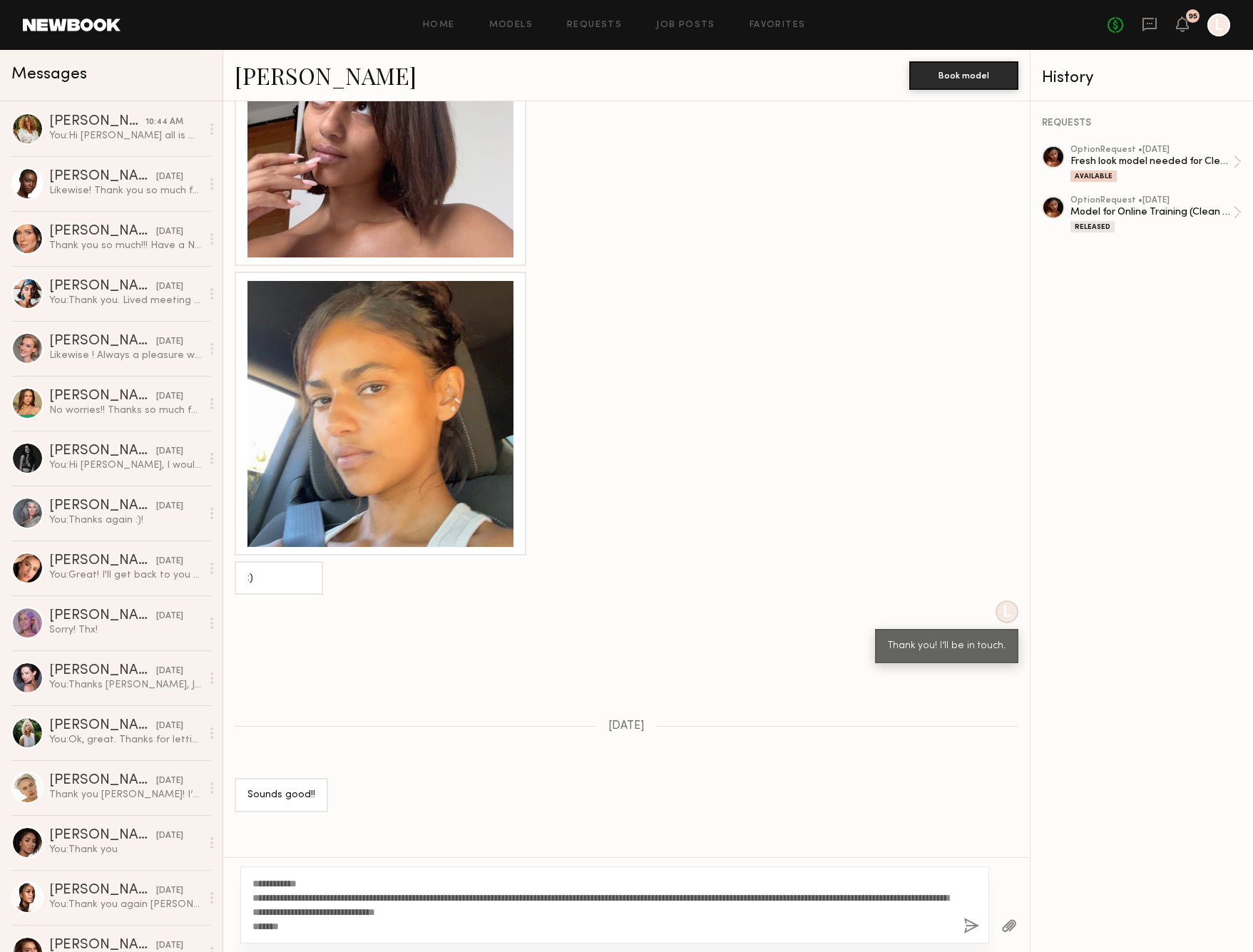
click at [1007, 926] on button "button" at bounding box center [1009, 927] width 16 height 18
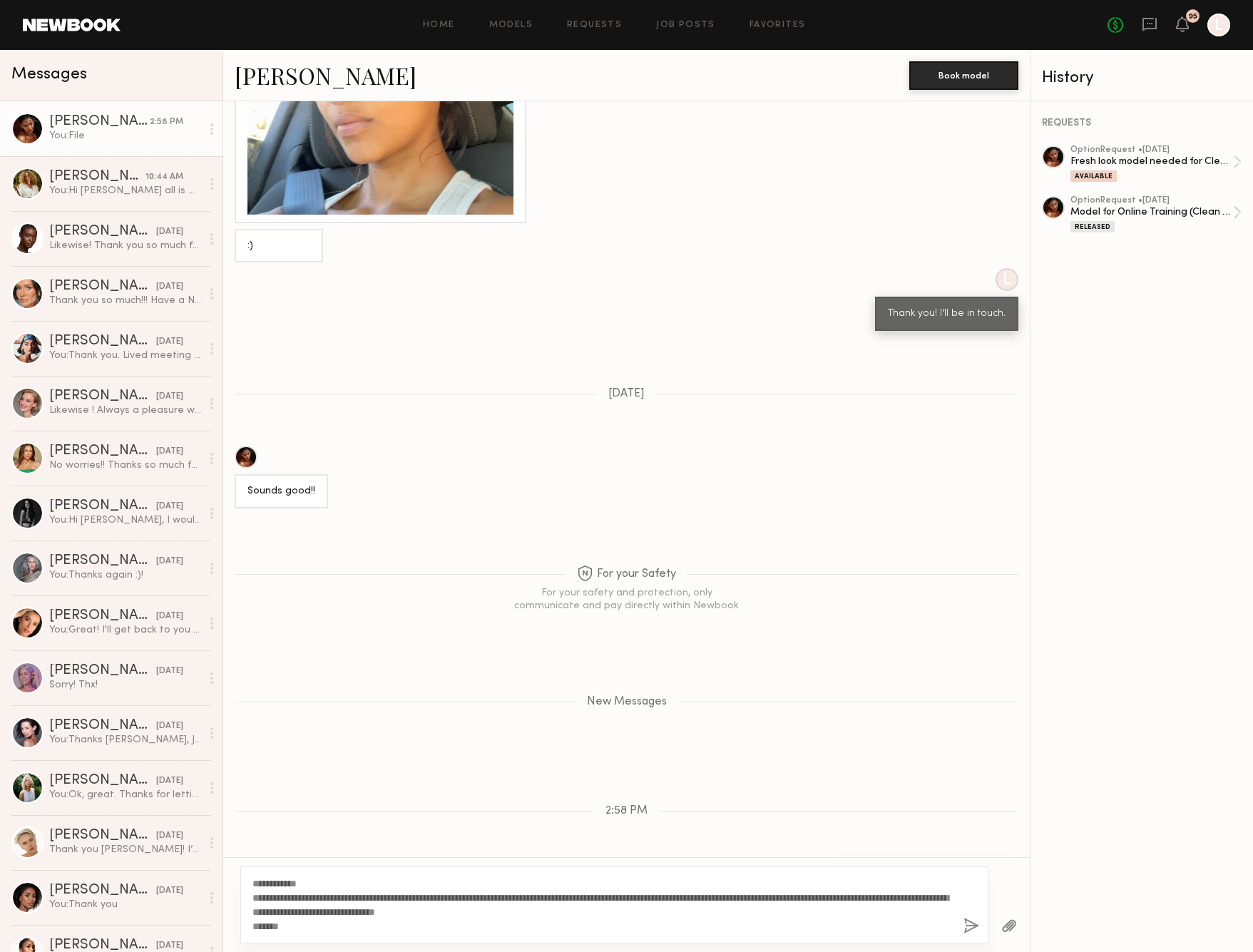
click at [968, 930] on button "button" at bounding box center [971, 927] width 16 height 18
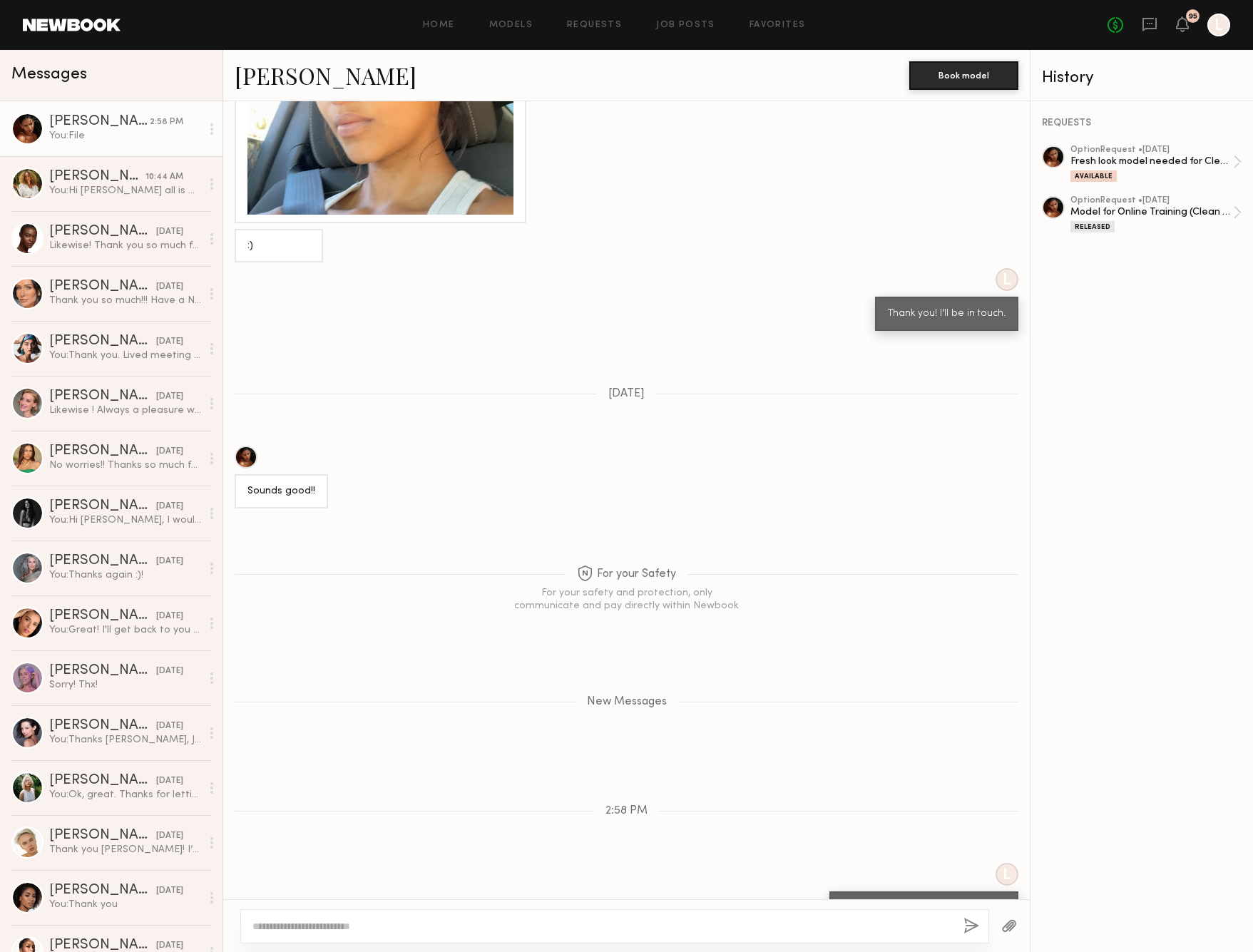
scroll to position [1718, 0]
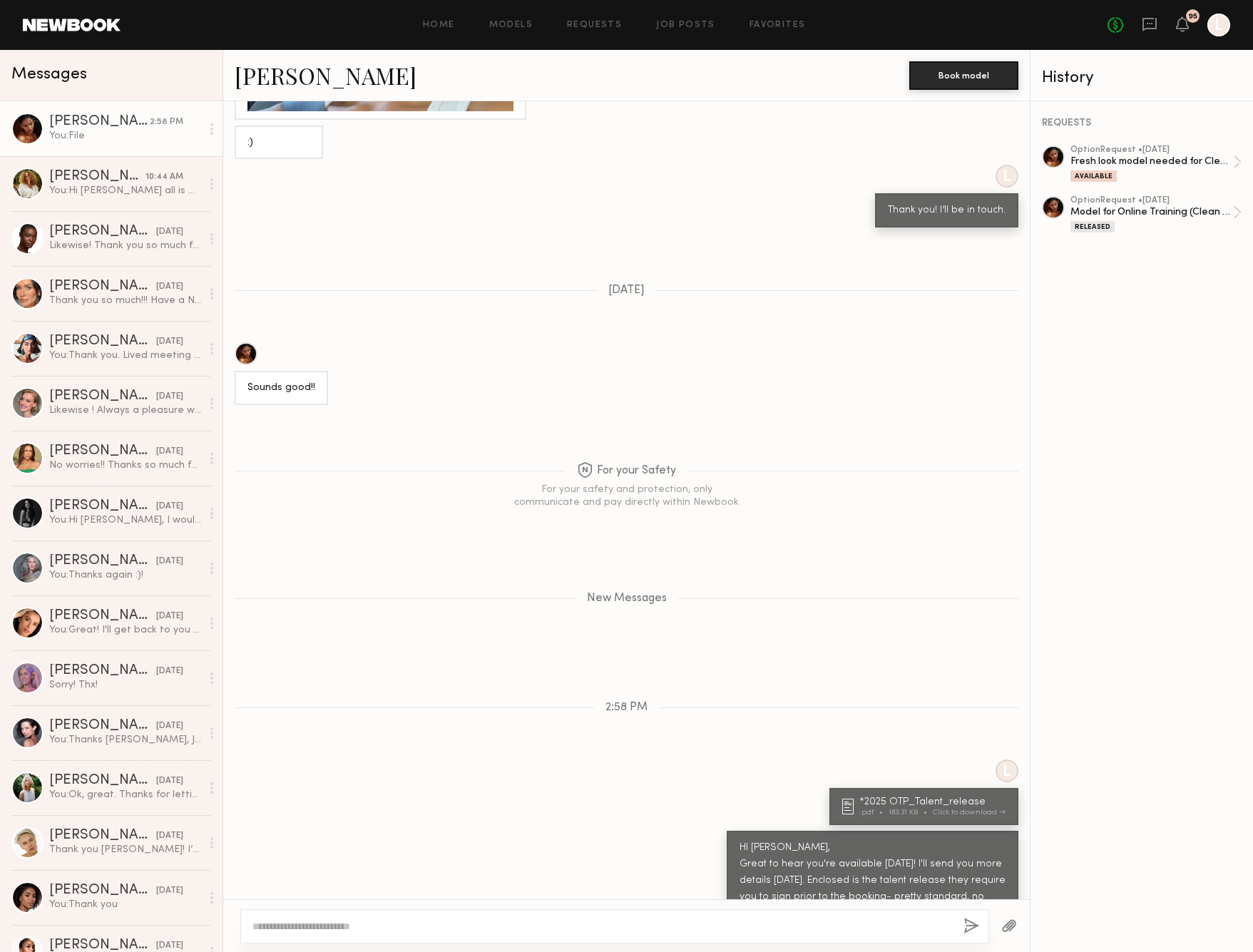
click at [164, 0] on header "Home Models Requests Job Posts Favorites Sign Out No fees up to $5,000 95 L" at bounding box center [626, 25] width 1253 height 50
